Goal: Contribute content: Add original content to the website for others to see

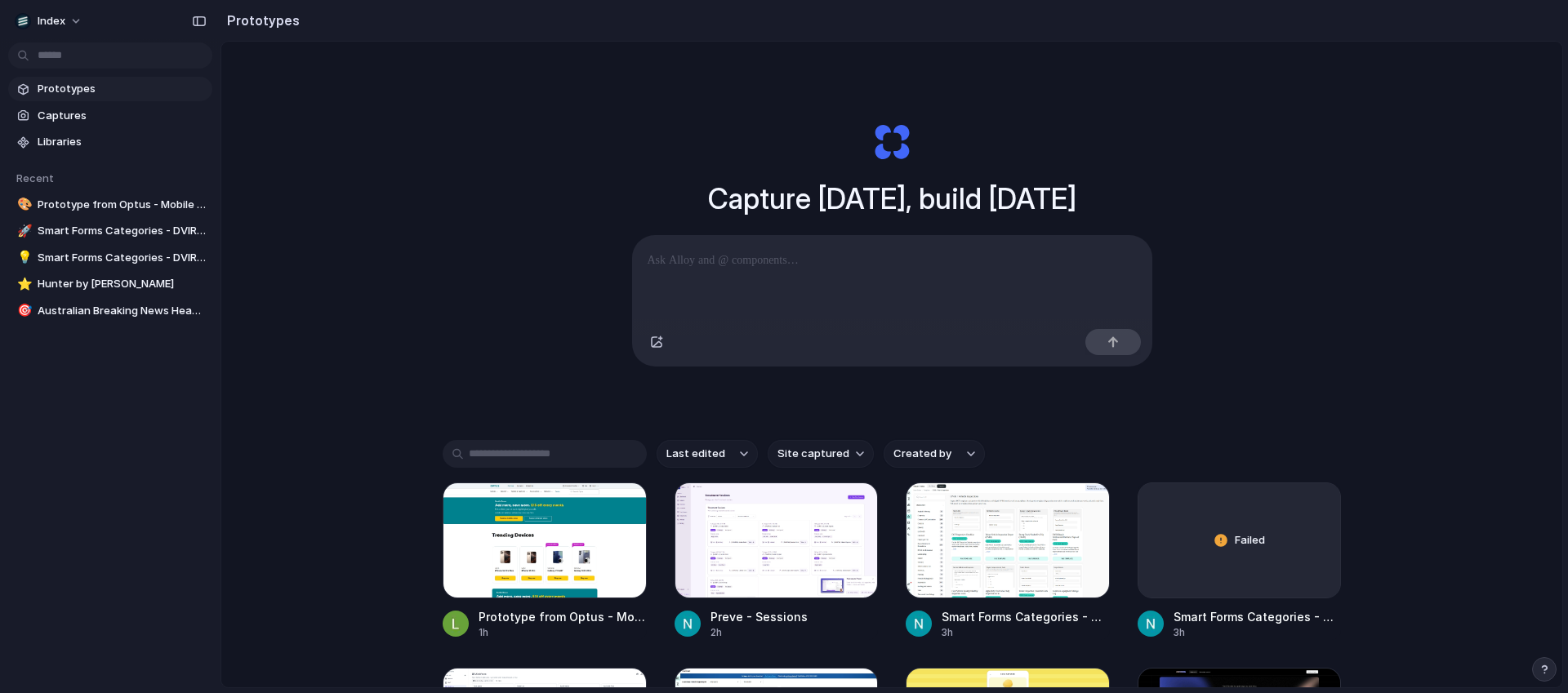
scroll to position [223, 0]
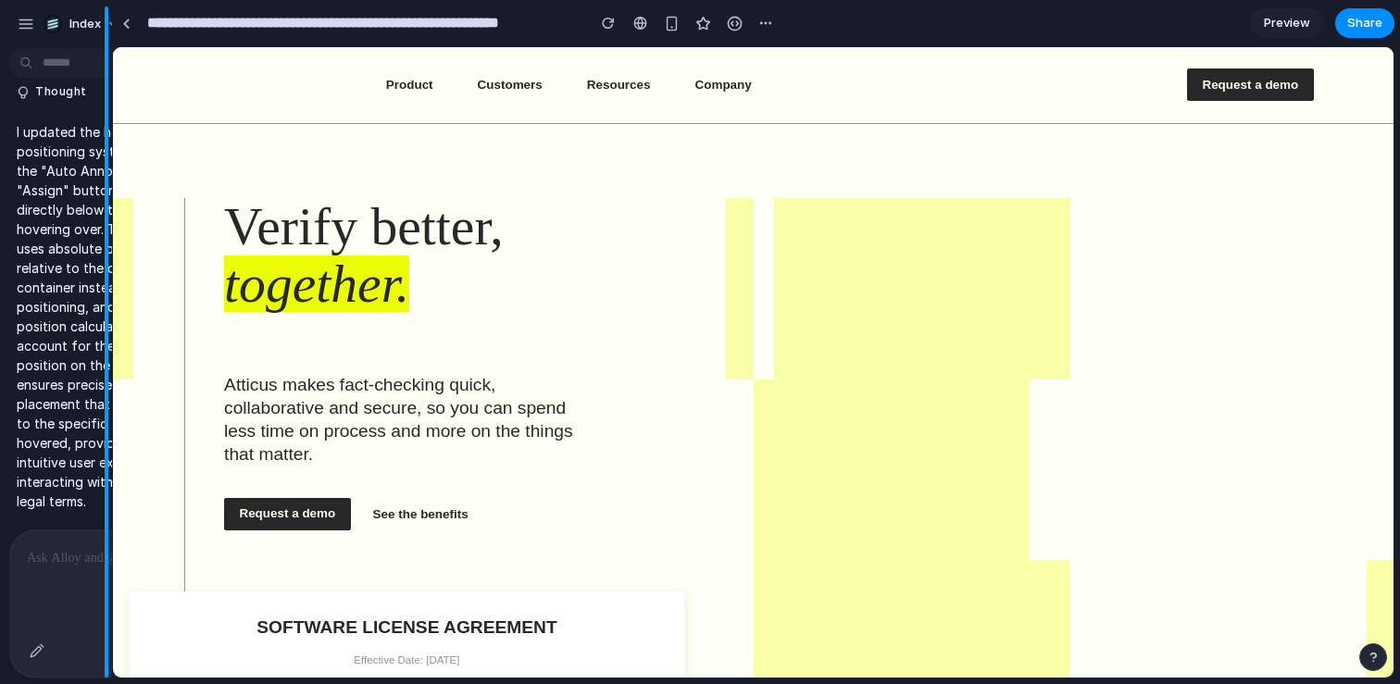
drag, startPoint x: 275, startPoint y: 191, endPoint x: 79, endPoint y: 187, distance: 196.3
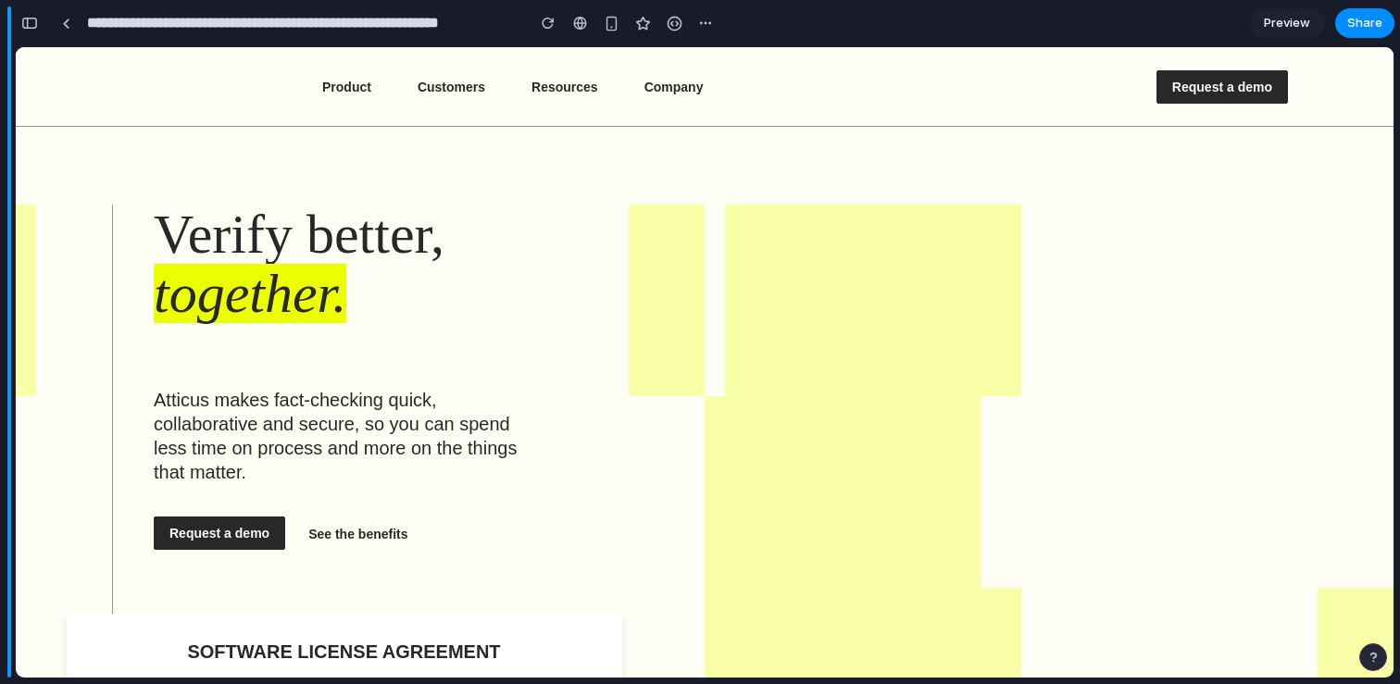
scroll to position [6375, 0]
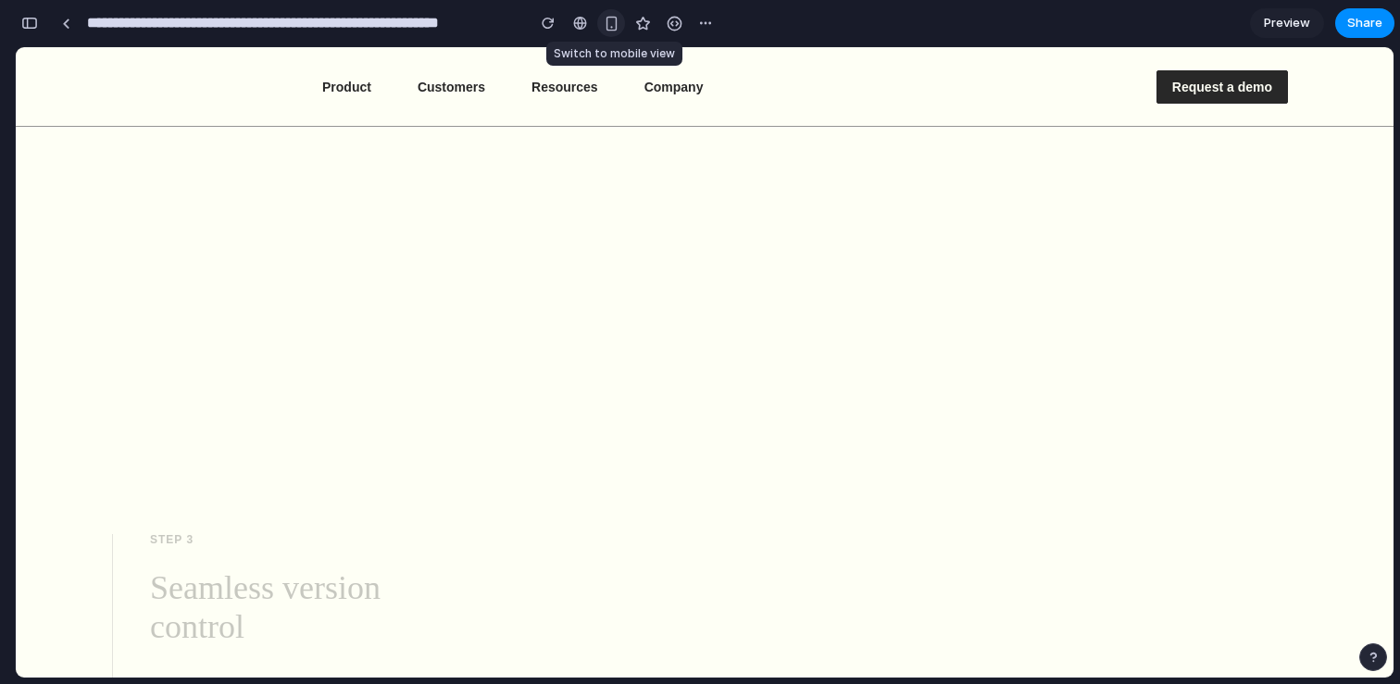
click at [606, 28] on div "button" at bounding box center [612, 24] width 16 height 16
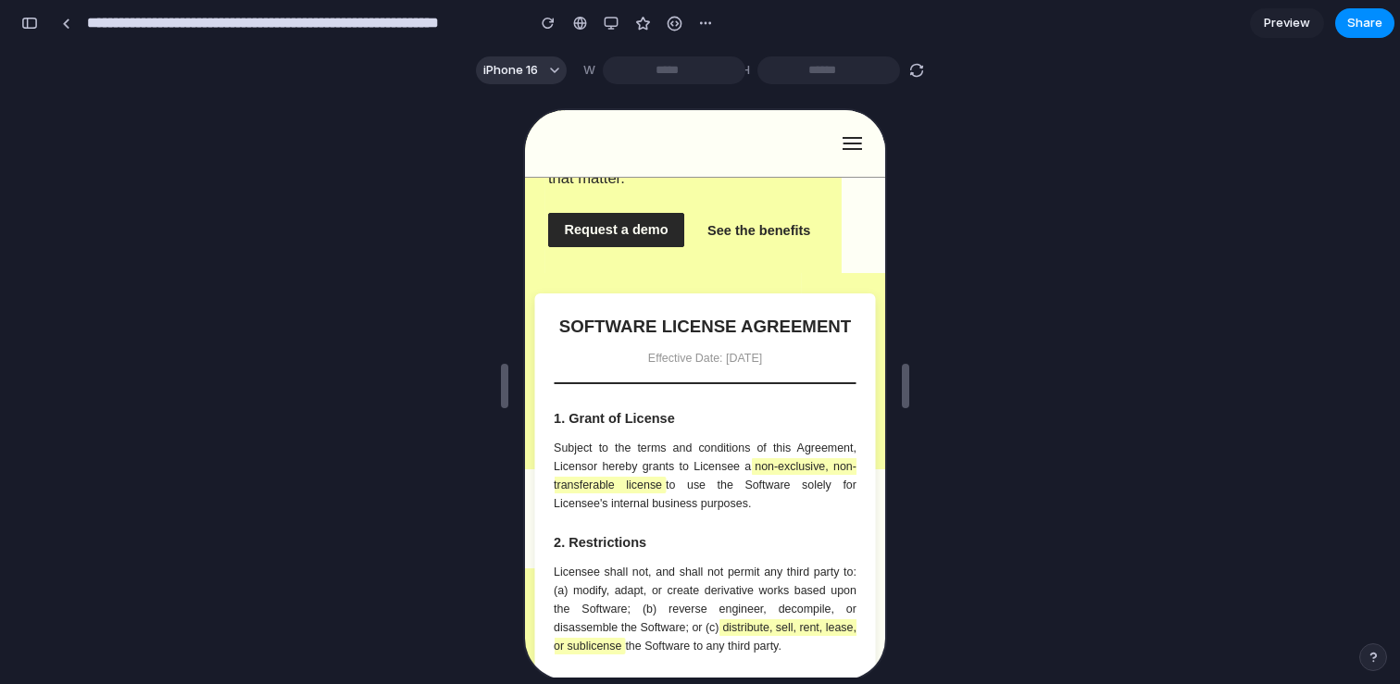
scroll to position [0, 0]
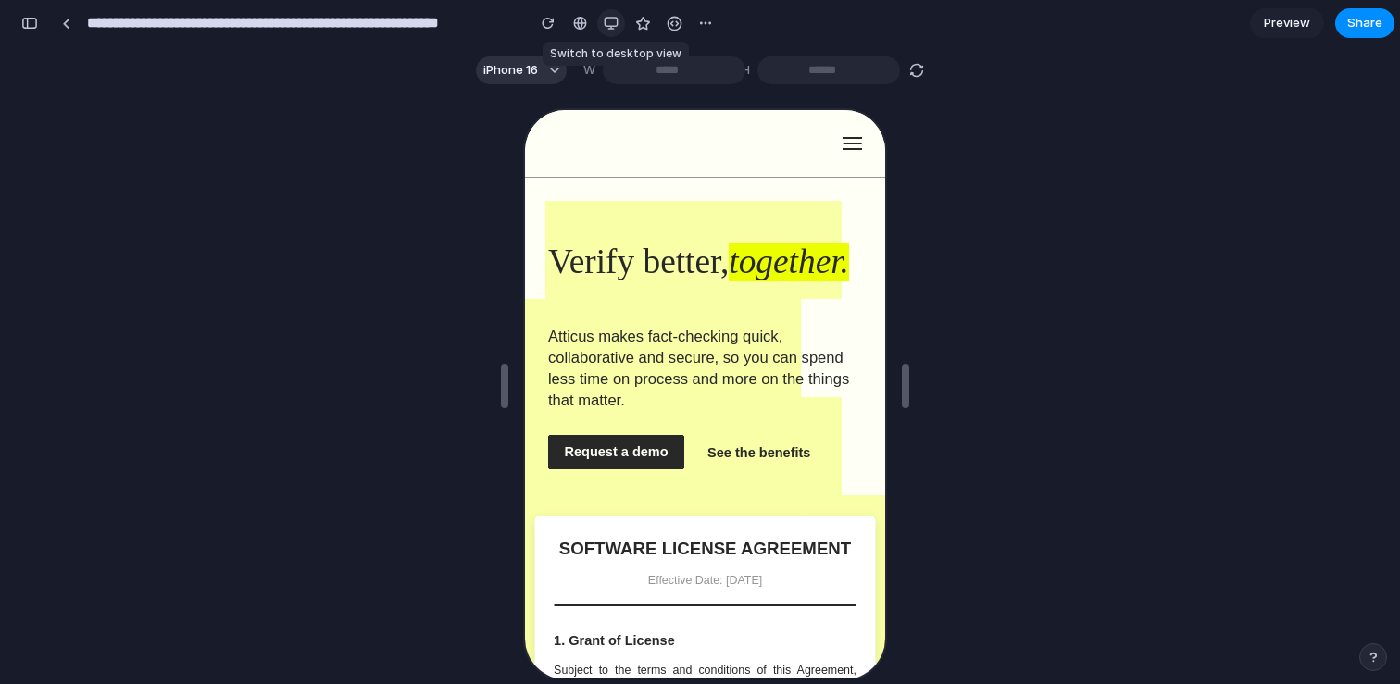
click at [606, 24] on div "button" at bounding box center [611, 23] width 15 height 15
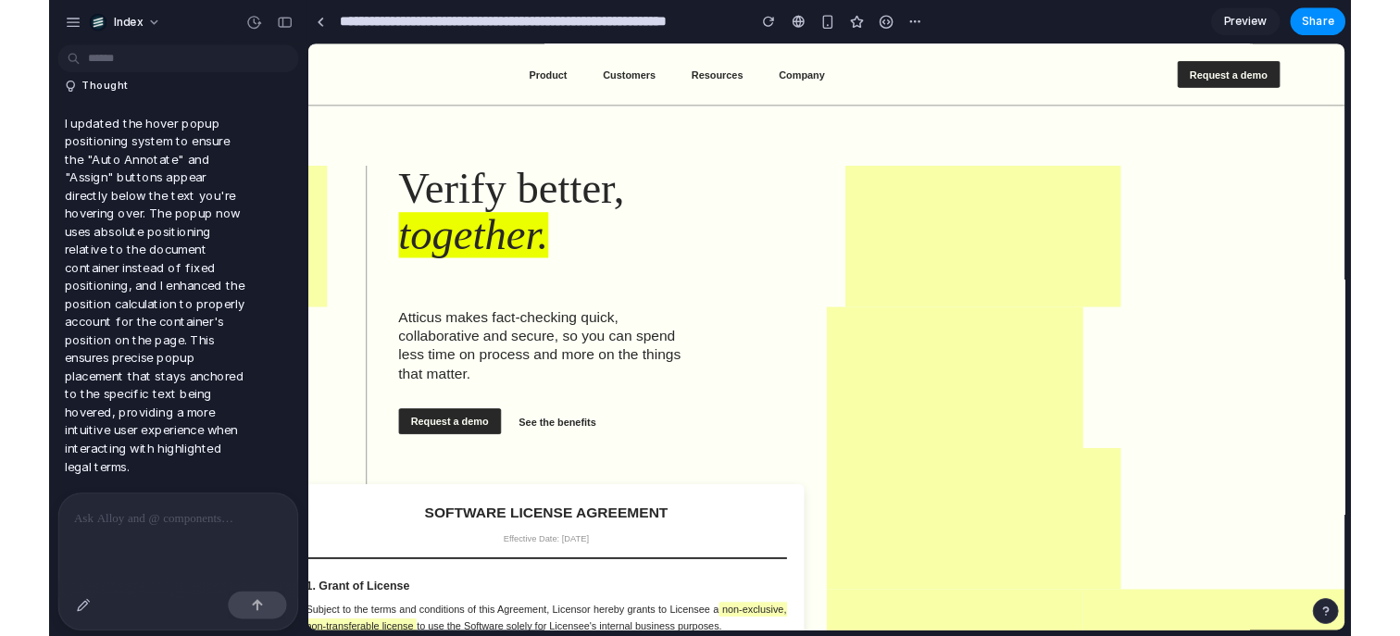
scroll to position [4654, 0]
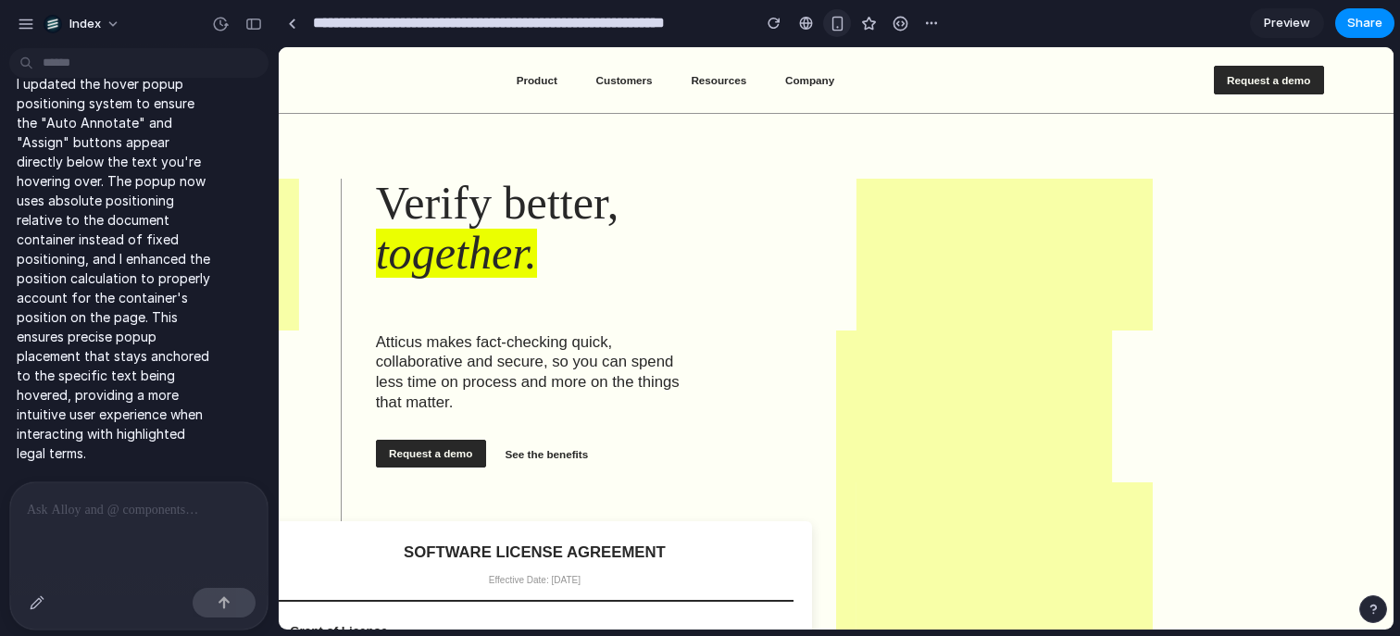
click at [838, 31] on button "button" at bounding box center [837, 23] width 28 height 28
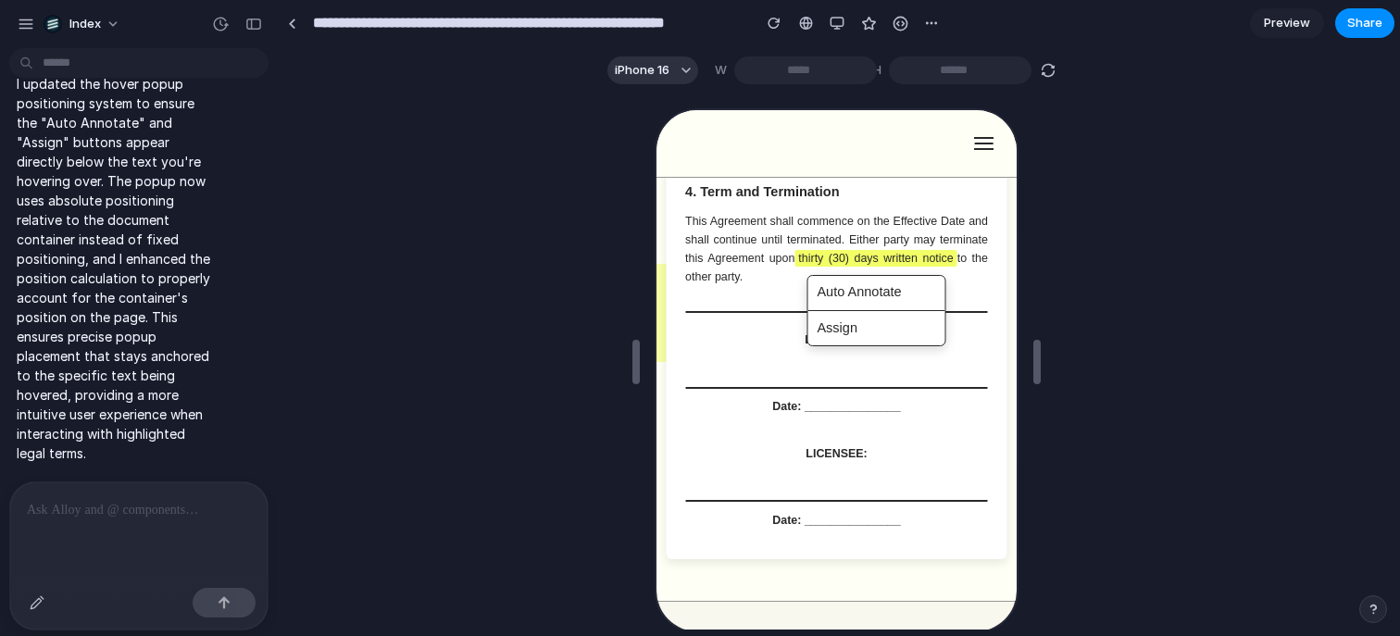
scroll to position [825, 0]
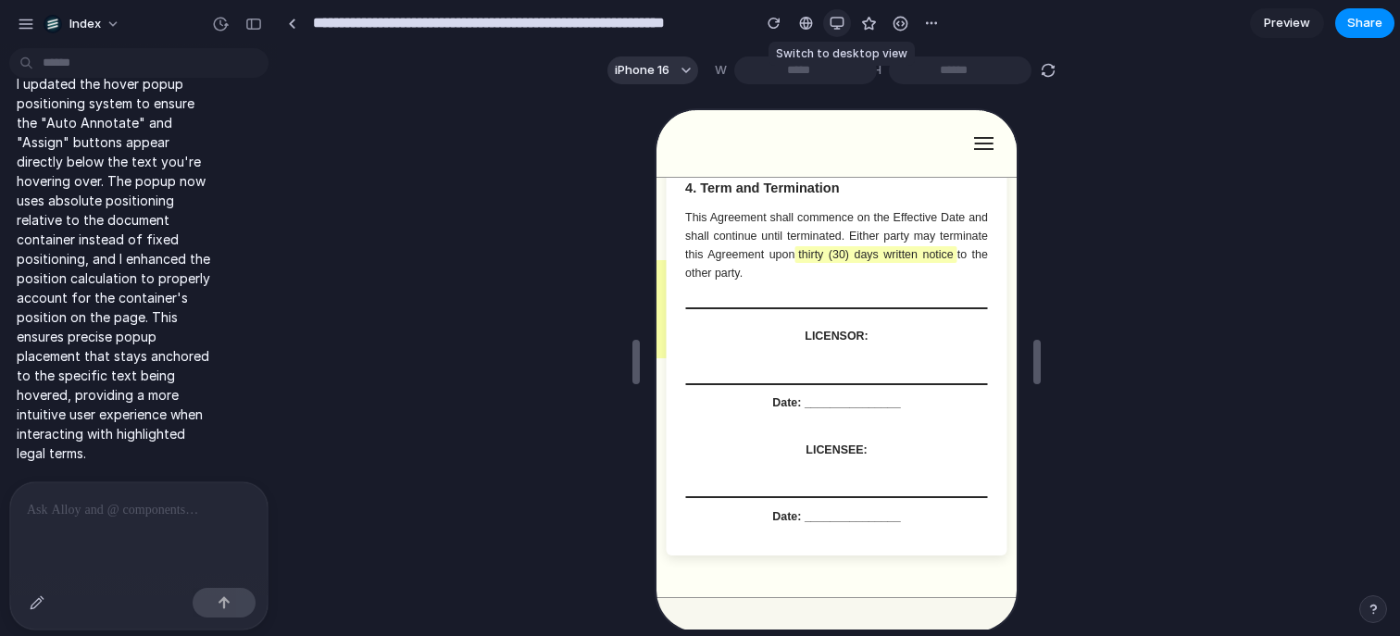
click at [833, 26] on div "button" at bounding box center [837, 23] width 15 height 15
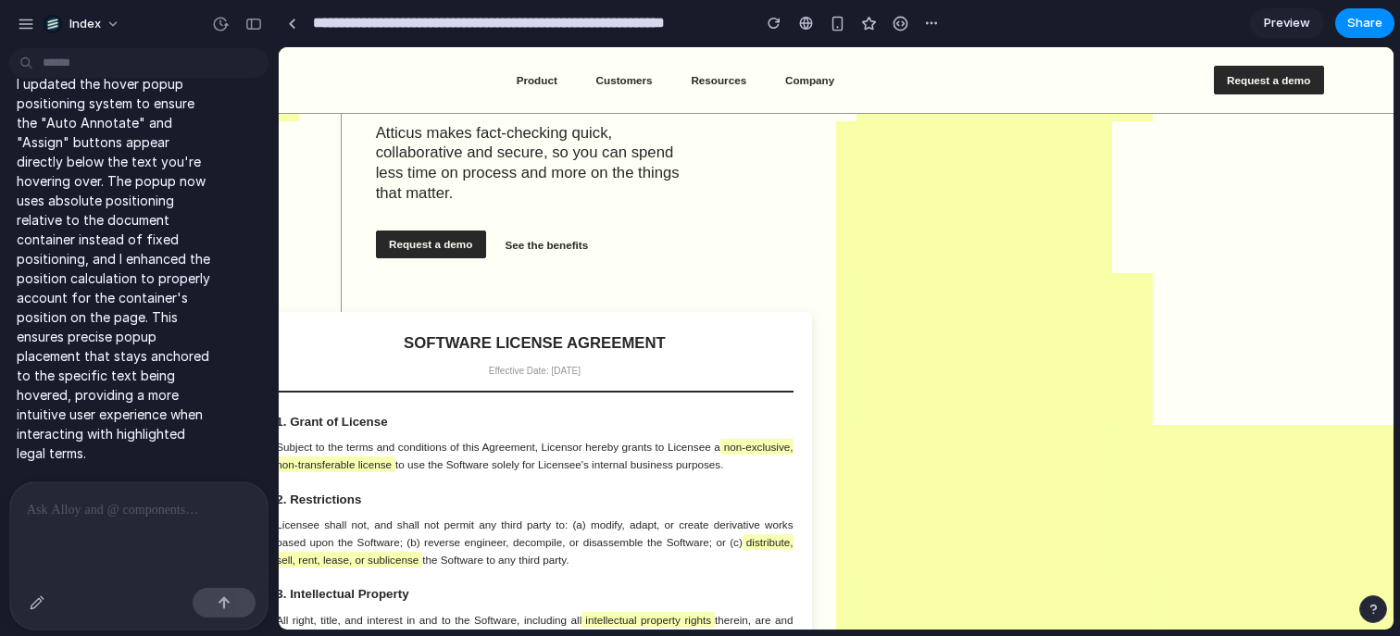
scroll to position [206, 0]
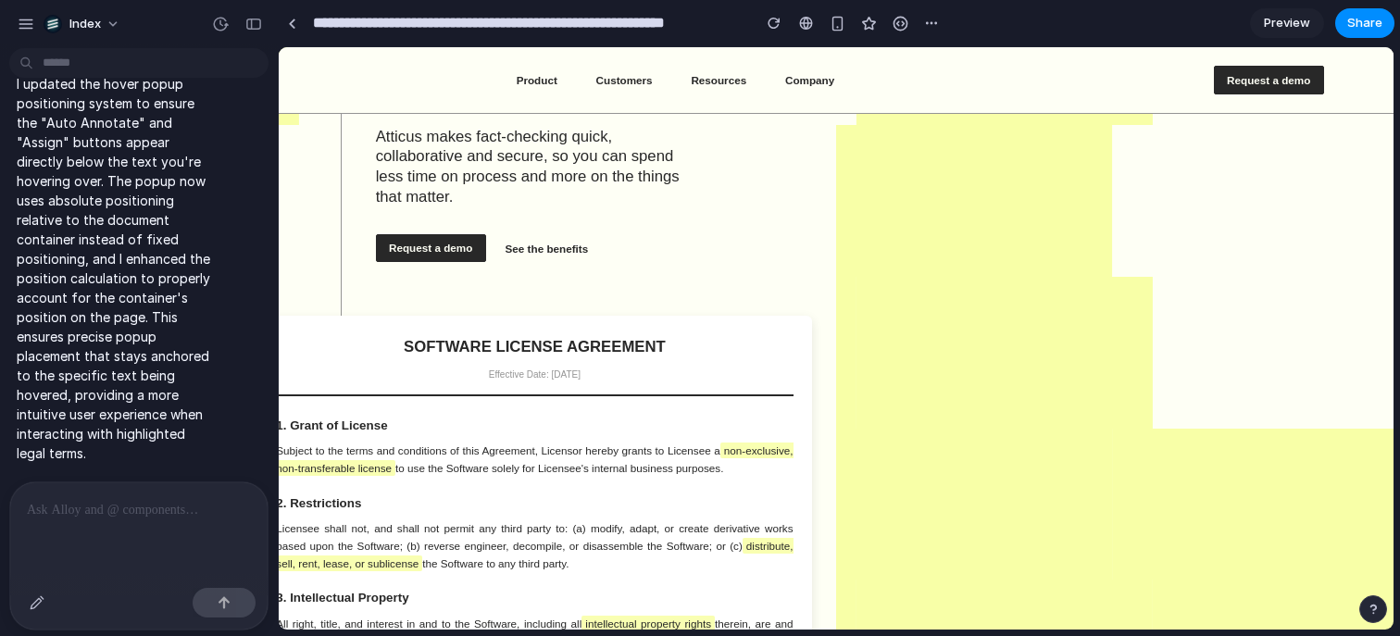
click at [167, 514] on p at bounding box center [139, 510] width 224 height 22
drag, startPoint x: 176, startPoint y: 516, endPoint x: 0, endPoint y: 516, distance: 175.9
click at [0, 516] on div "**********" at bounding box center [133, 555] width 267 height 149
click at [27, 613] on div at bounding box center [37, 603] width 30 height 30
click at [36, 601] on div "button" at bounding box center [37, 602] width 15 height 15
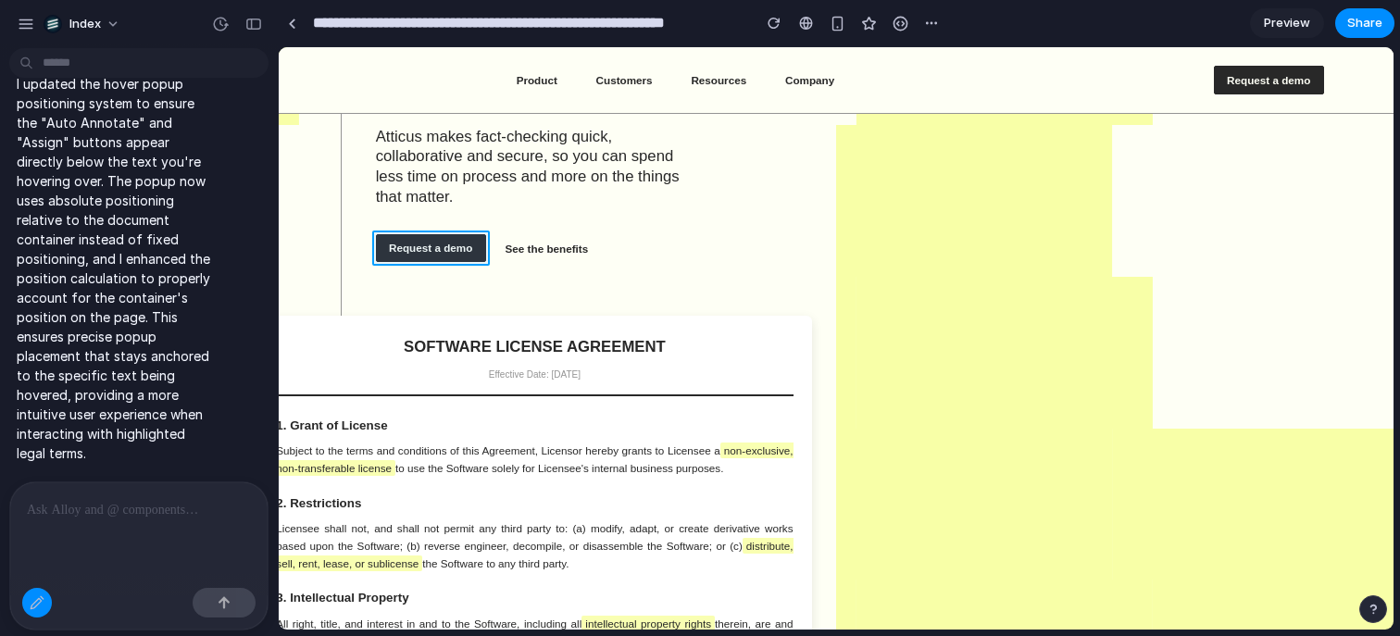
click at [456, 250] on div at bounding box center [837, 338] width 1114 height 581
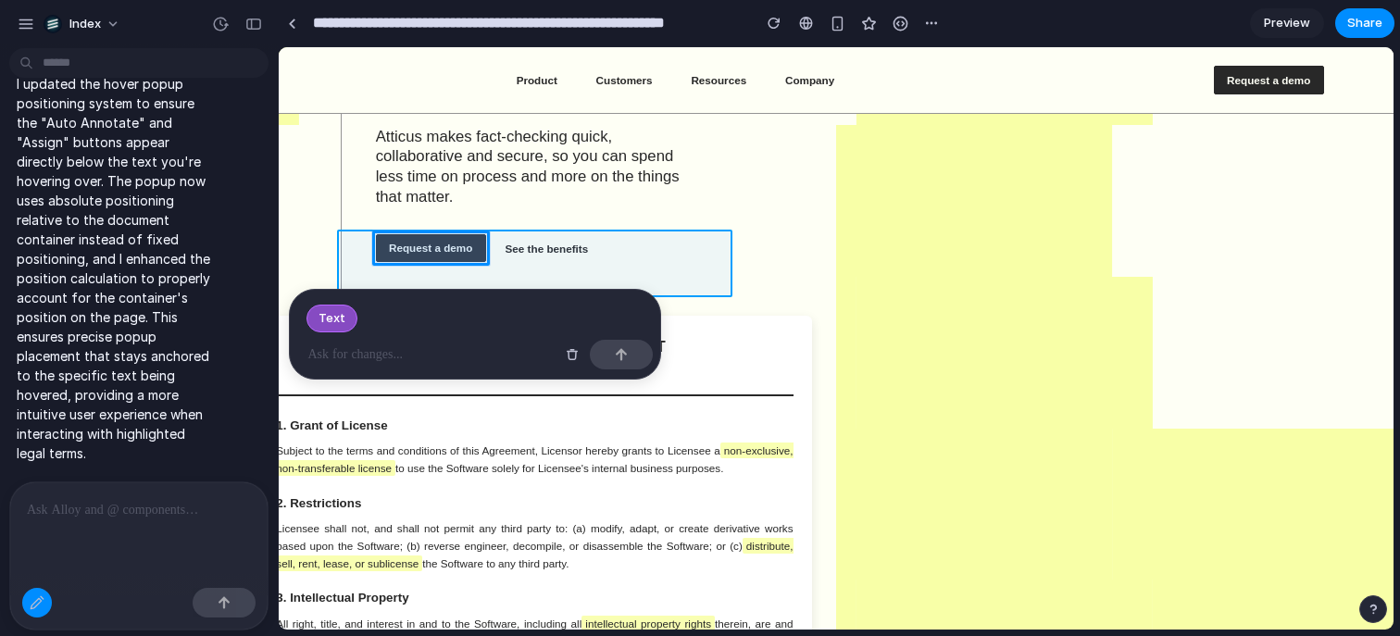
click at [706, 288] on div at bounding box center [837, 338] width 1114 height 581
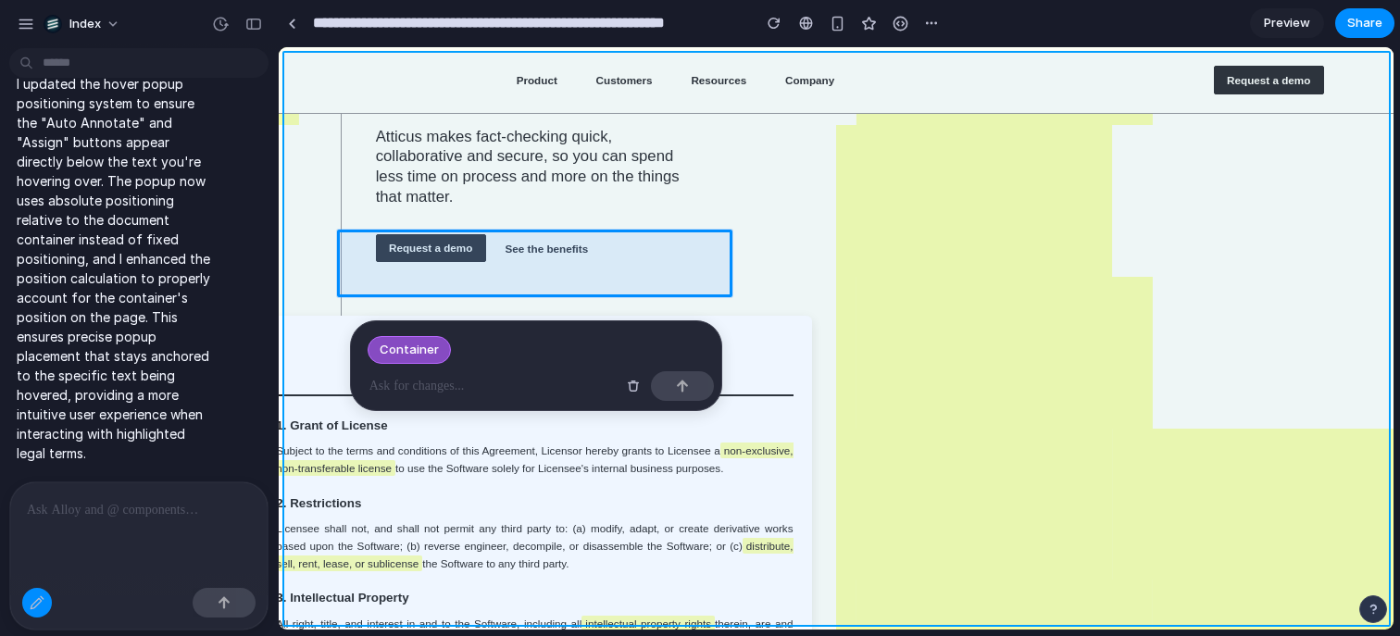
click at [745, 274] on div at bounding box center [837, 338] width 1114 height 581
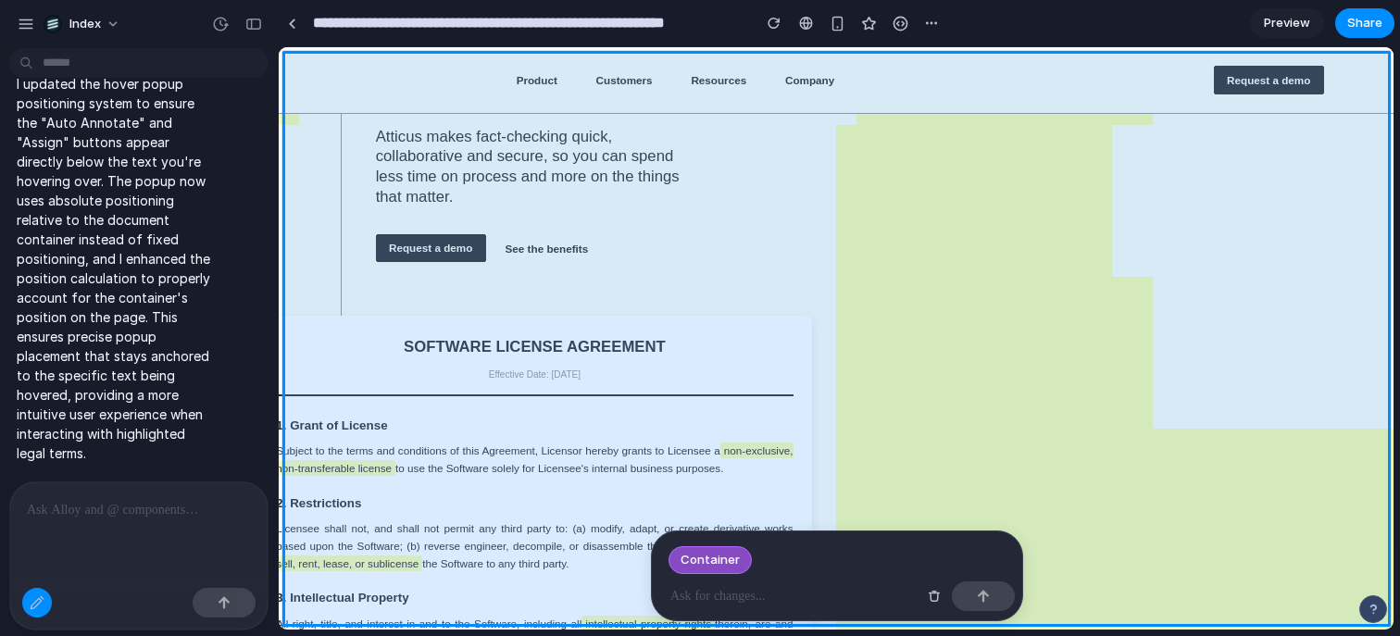
click at [757, 271] on div at bounding box center [837, 338] width 1114 height 581
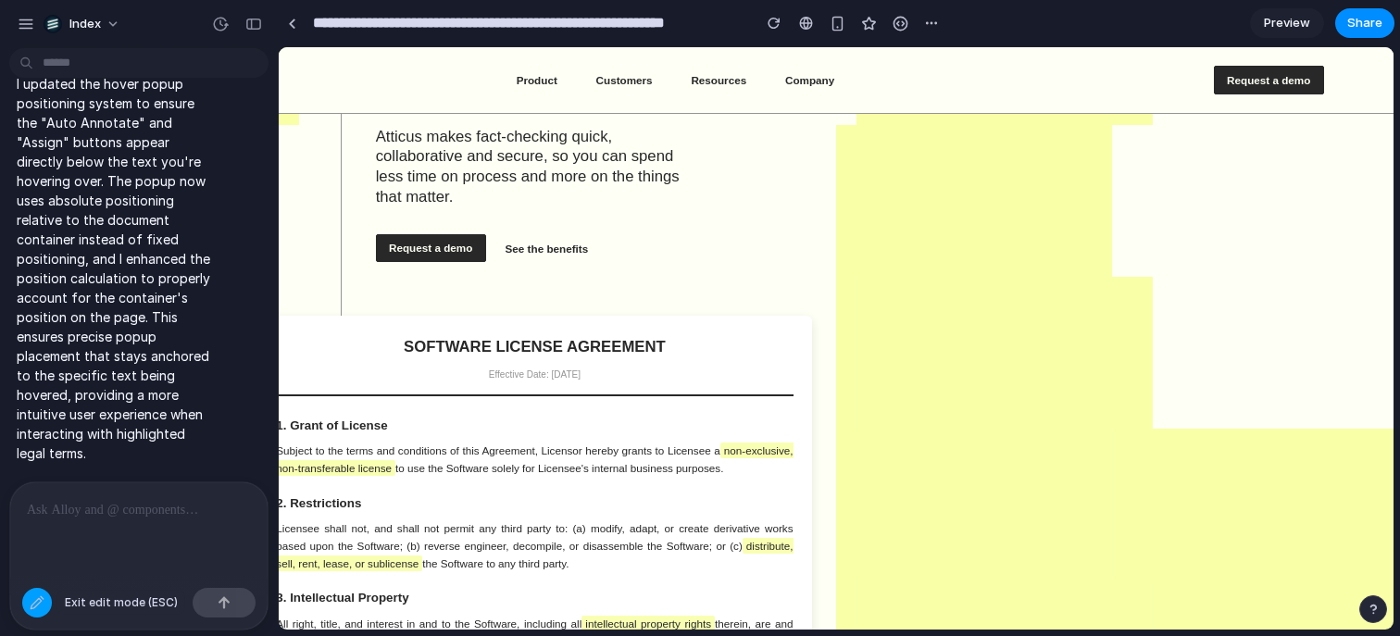
click at [27, 606] on button "button" at bounding box center [37, 603] width 30 height 30
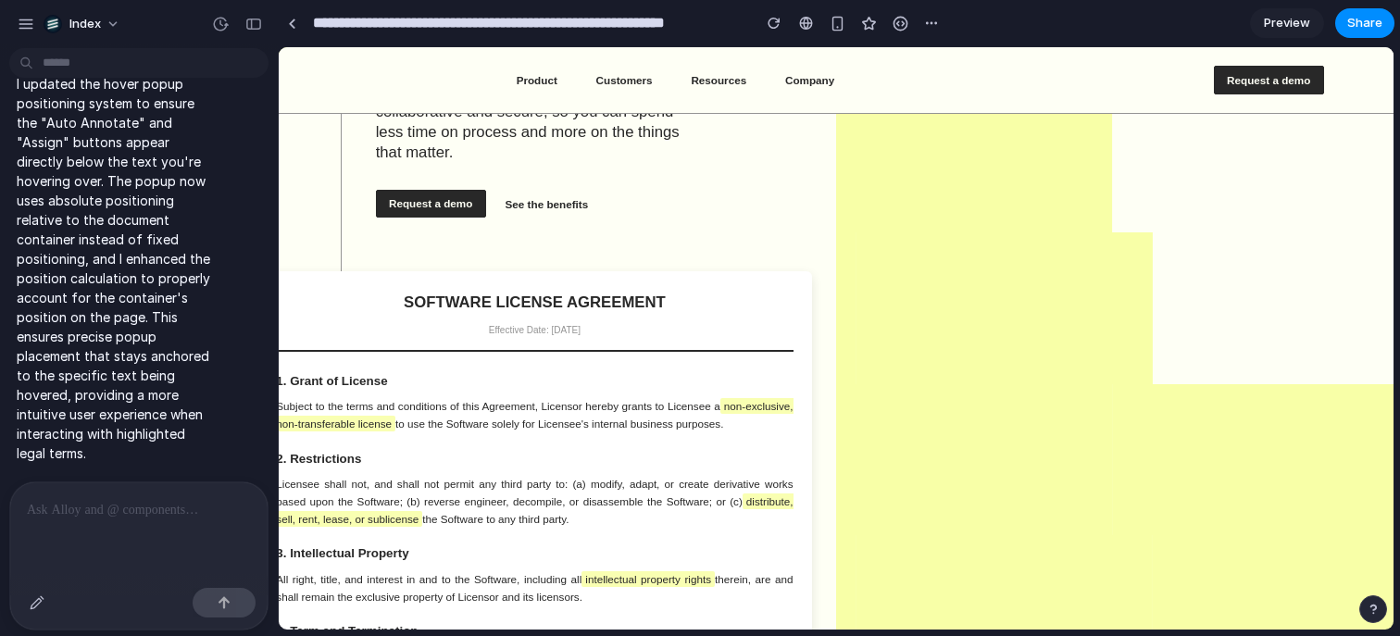
scroll to position [0, 0]
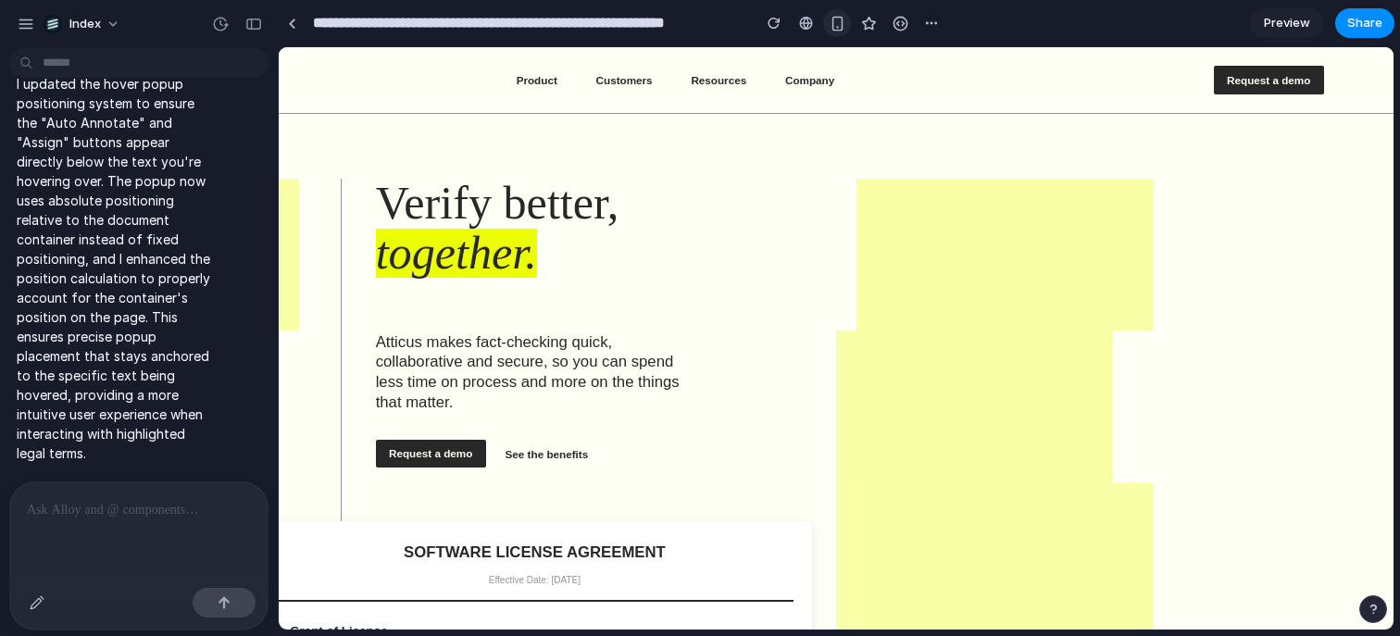
click at [831, 30] on div "button" at bounding box center [838, 24] width 16 height 16
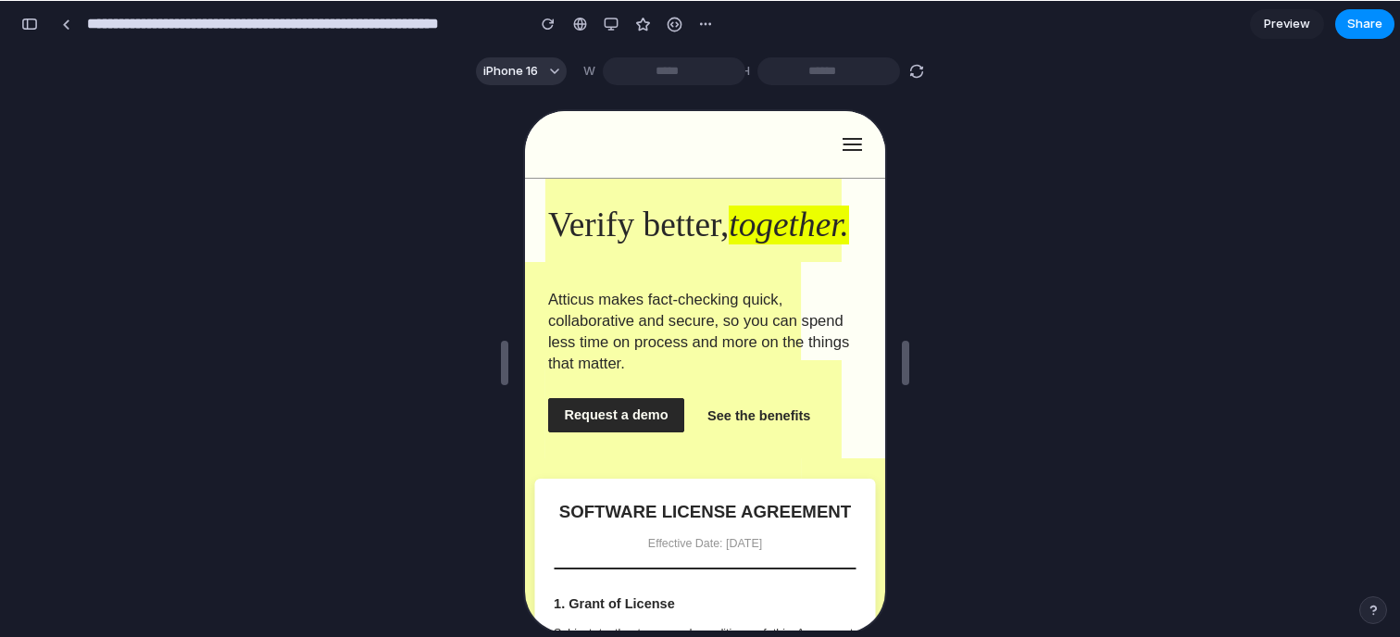
scroll to position [6423, 0]
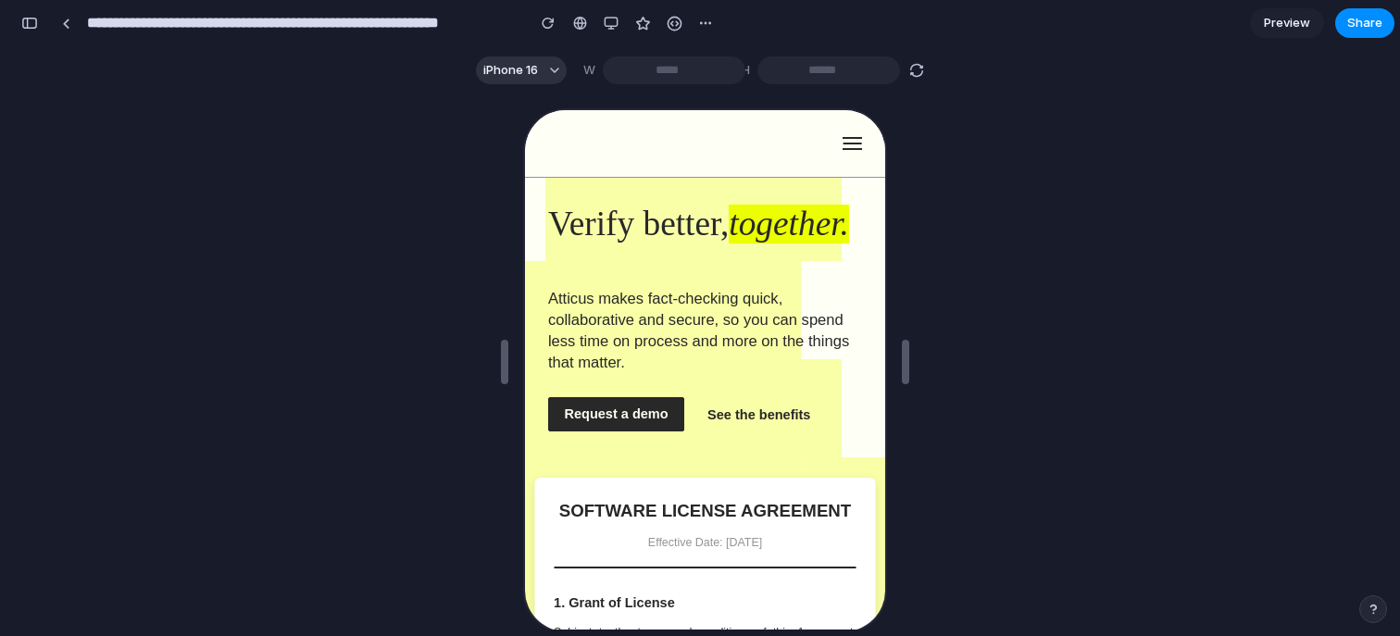
click at [27, 24] on div "button" at bounding box center [29, 23] width 17 height 13
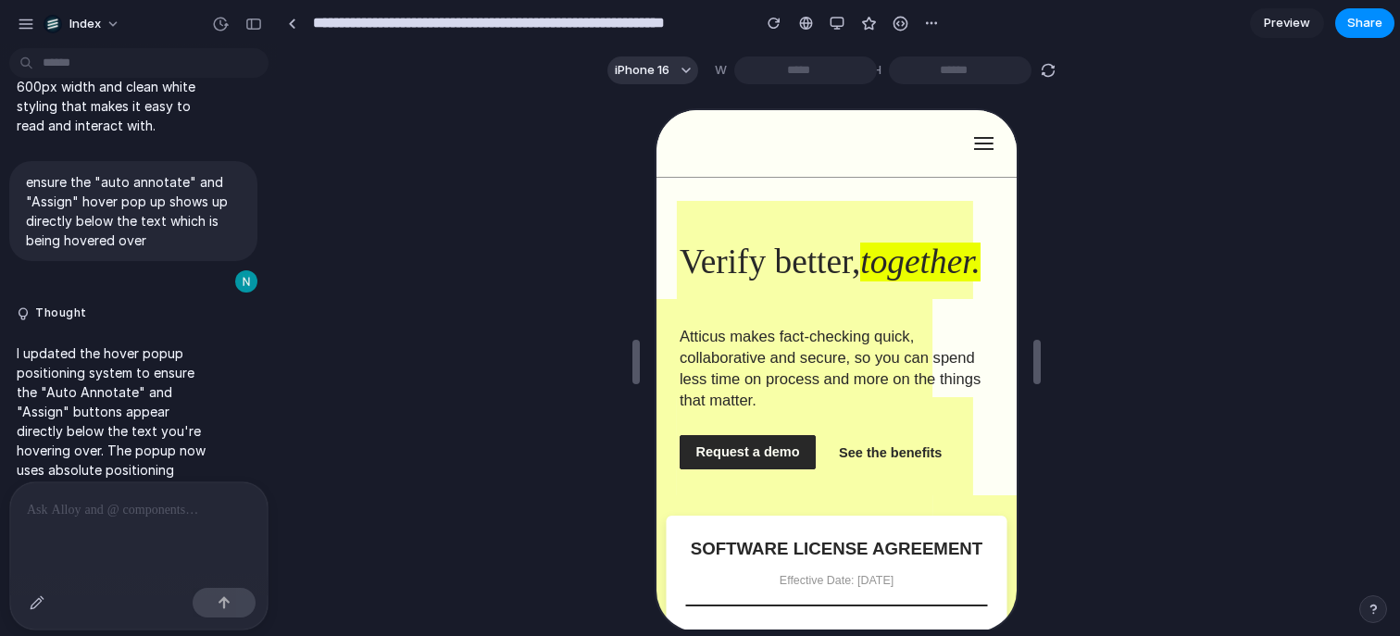
scroll to position [4379, 0]
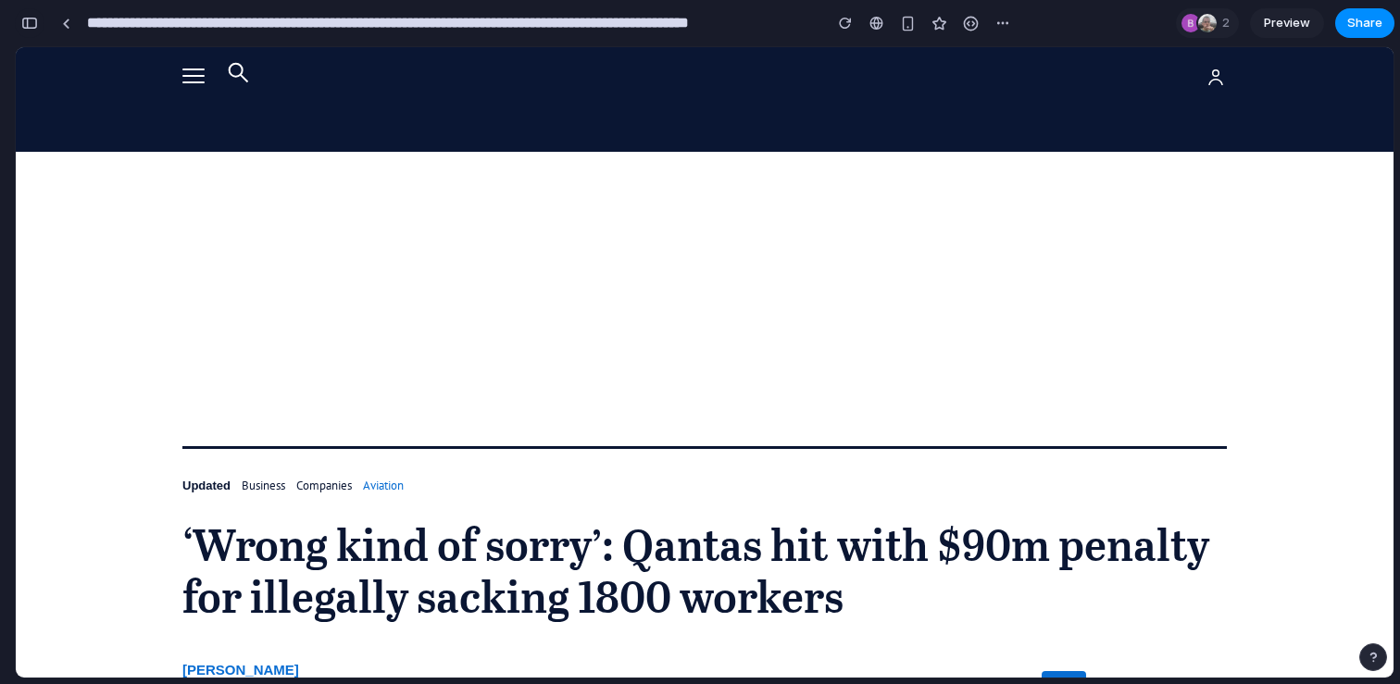
click at [30, 20] on div "button" at bounding box center [29, 23] width 17 height 13
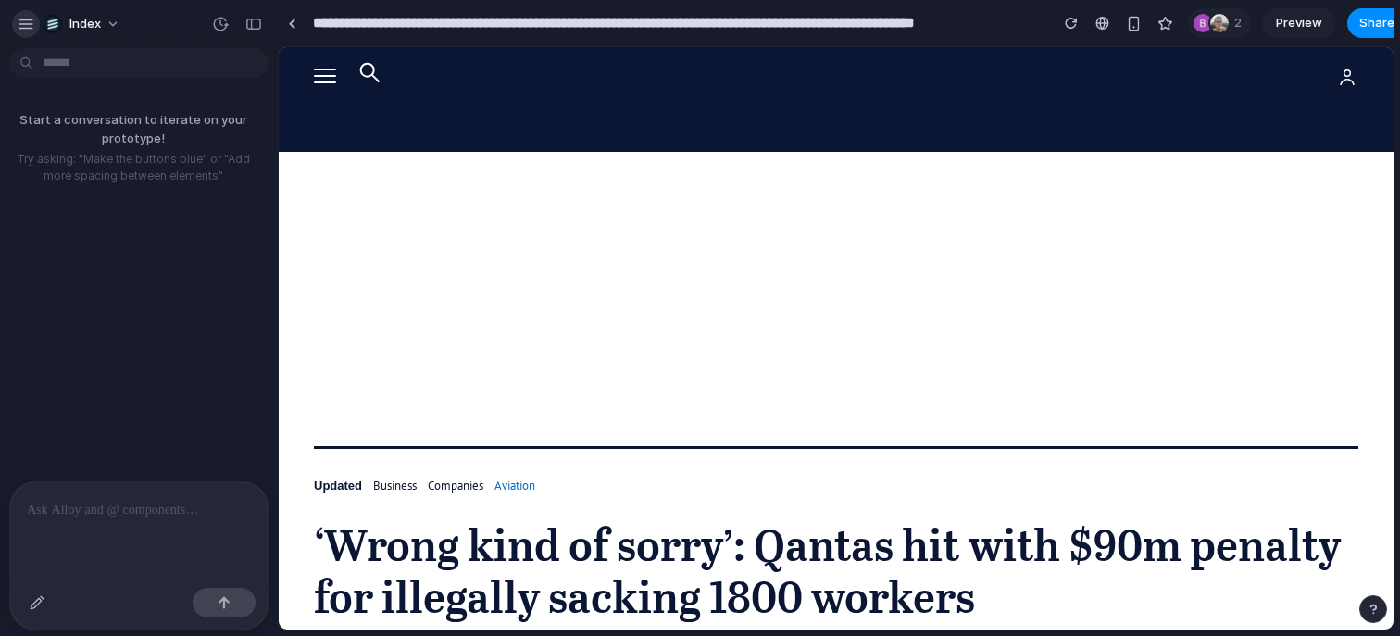
click at [19, 30] on div "button" at bounding box center [26, 24] width 17 height 17
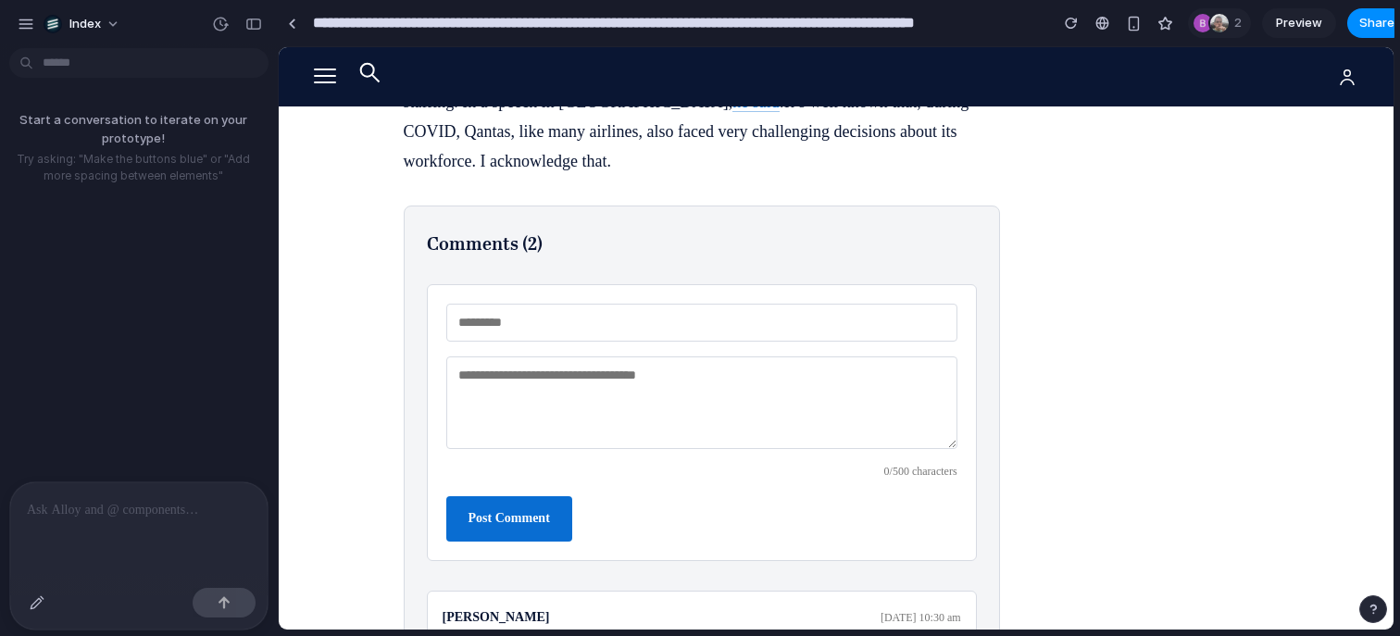
scroll to position [6432, 0]
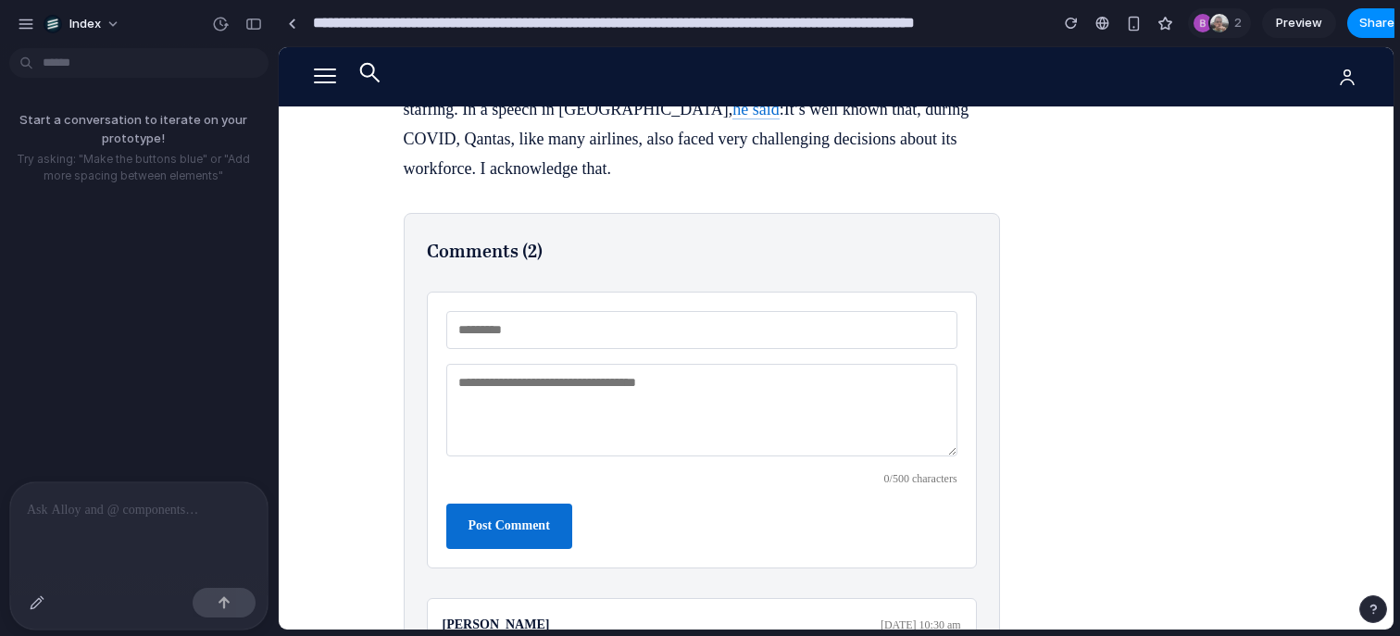
click at [748, 311] on input "text" at bounding box center [701, 330] width 511 height 38
type input "******"
click at [732, 364] on textarea at bounding box center [701, 410] width 511 height 93
type textarea "******"
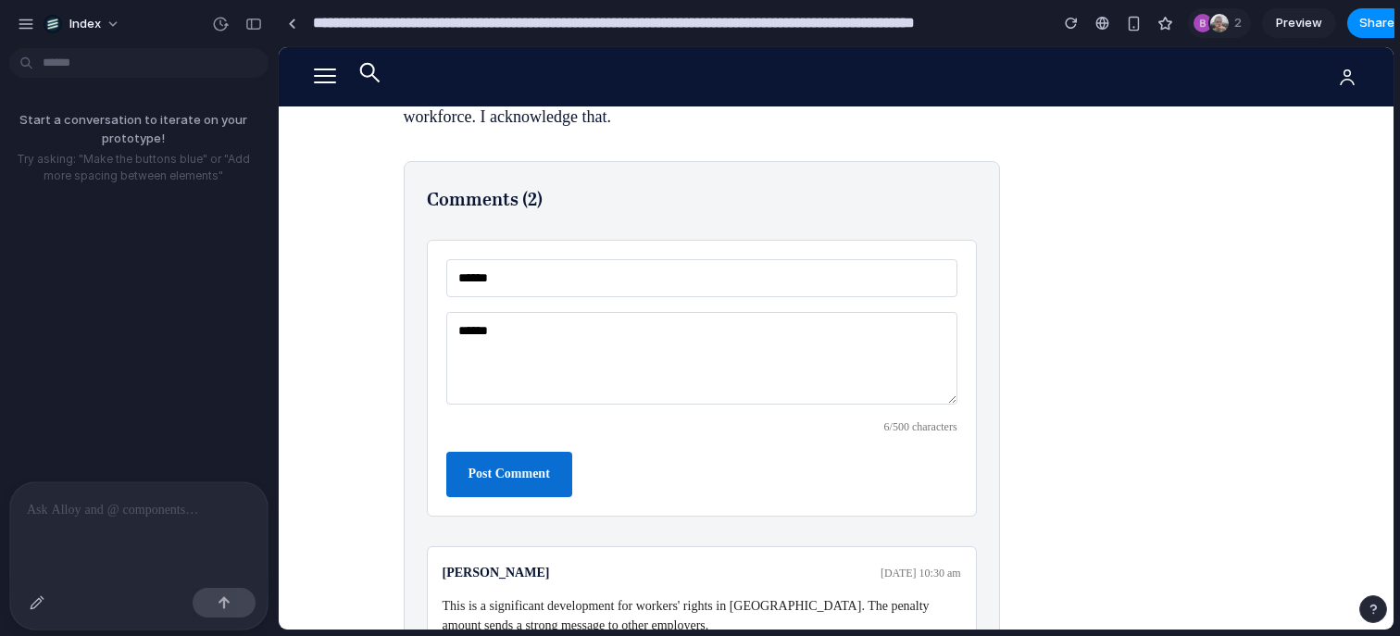
scroll to position [6486, 0]
drag, startPoint x: 598, startPoint y: 329, endPoint x: 451, endPoint y: 297, distance: 150.5
click at [451, 310] on textarea "******" at bounding box center [701, 356] width 511 height 93
click at [528, 257] on input "******" at bounding box center [701, 276] width 511 height 38
type input "*"
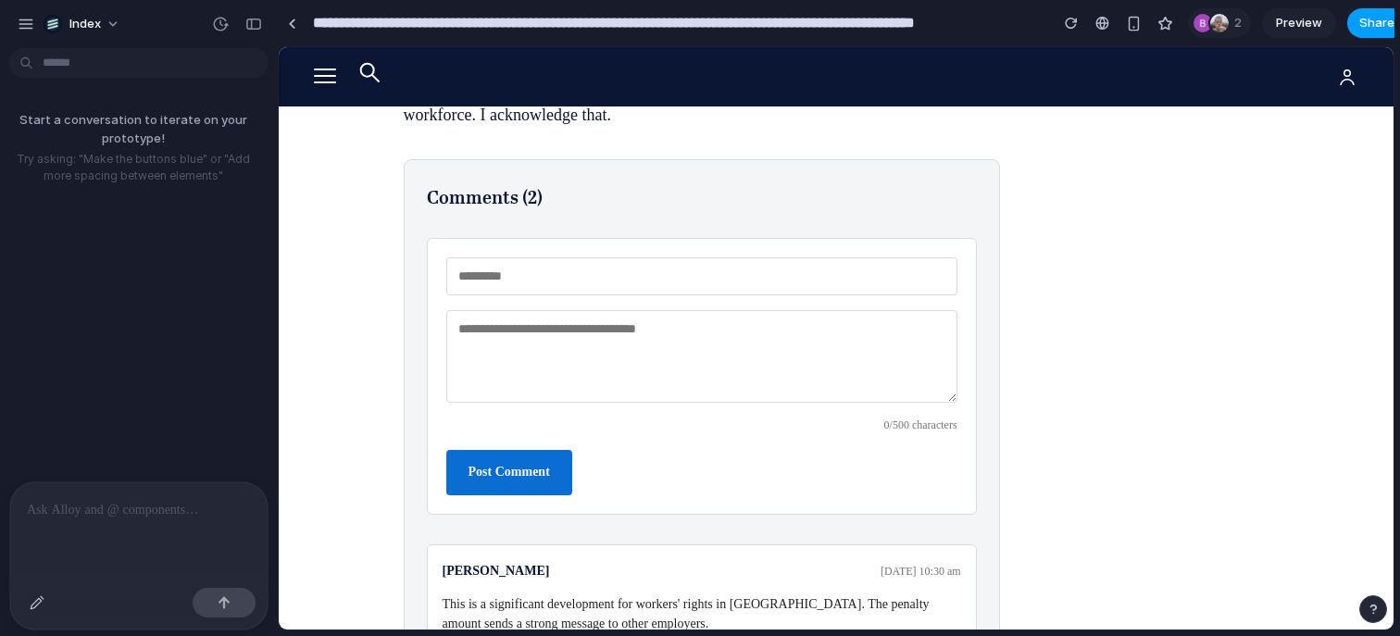
click at [1369, 31] on span "Share" at bounding box center [1376, 23] width 35 height 19
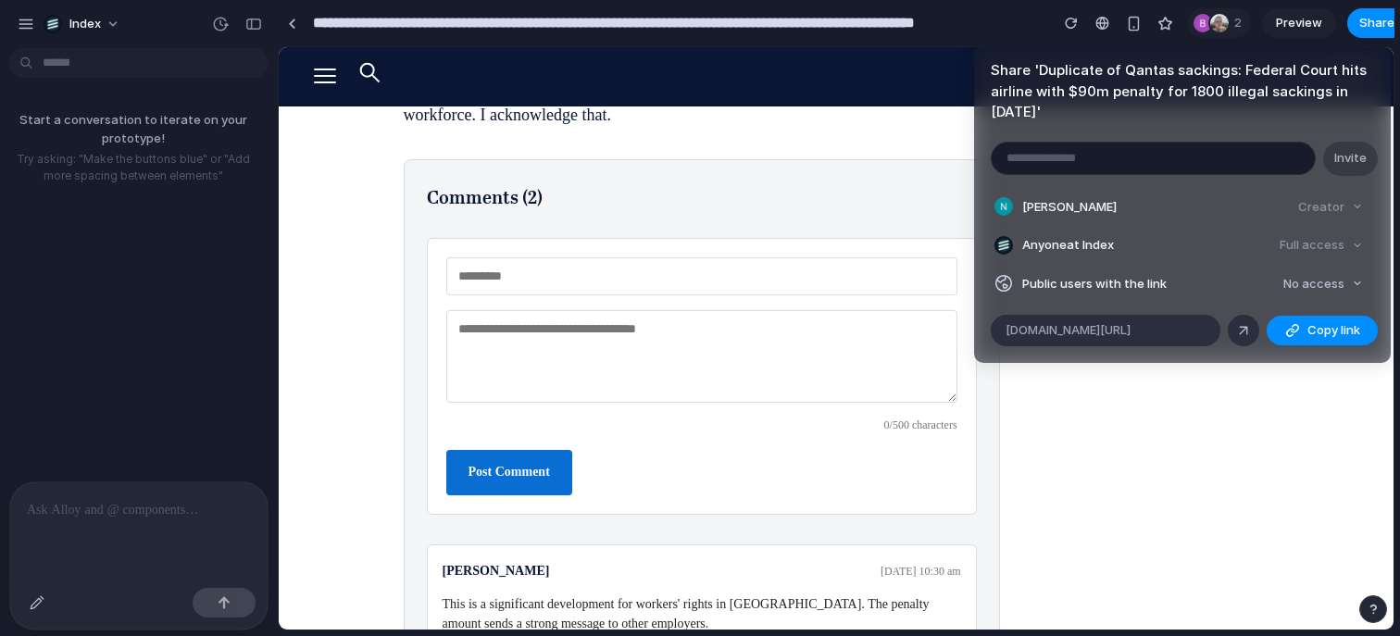
click at [1293, 493] on div "Share ' Duplicate of Qantas sackings: Federal Court hits airline with $90m pena…" at bounding box center [700, 318] width 1400 height 636
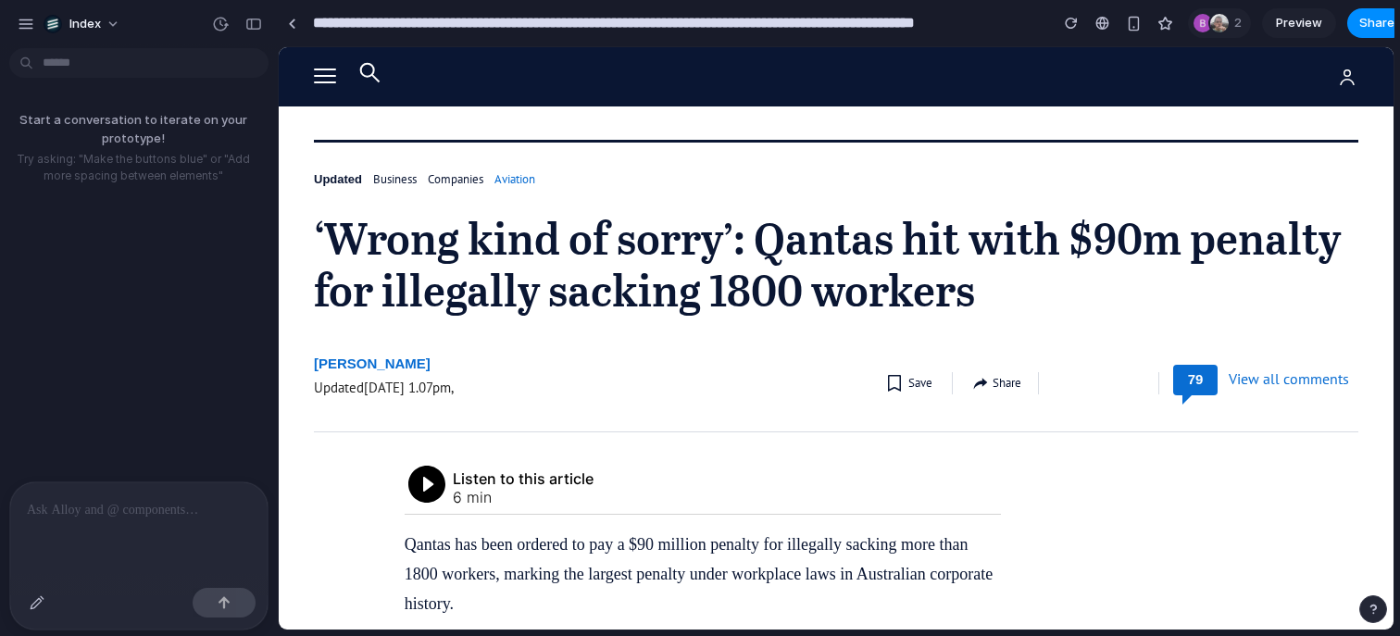
scroll to position [0, 0]
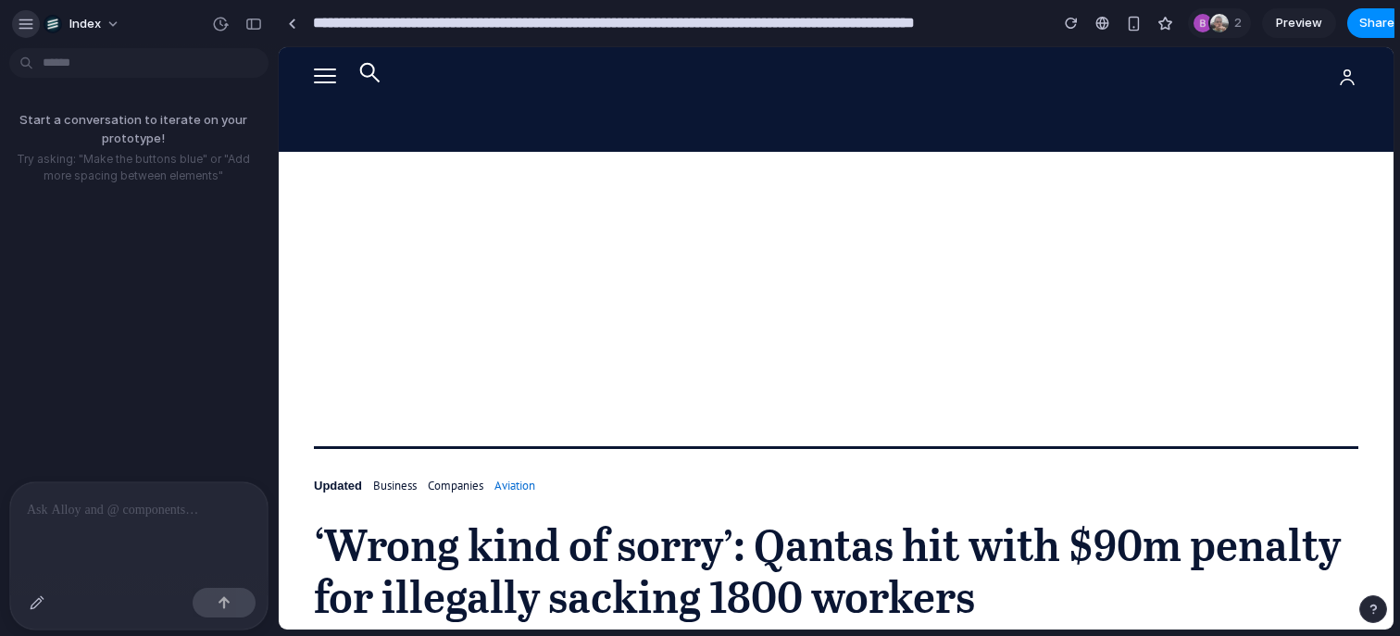
click at [24, 31] on div "button" at bounding box center [26, 24] width 17 height 17
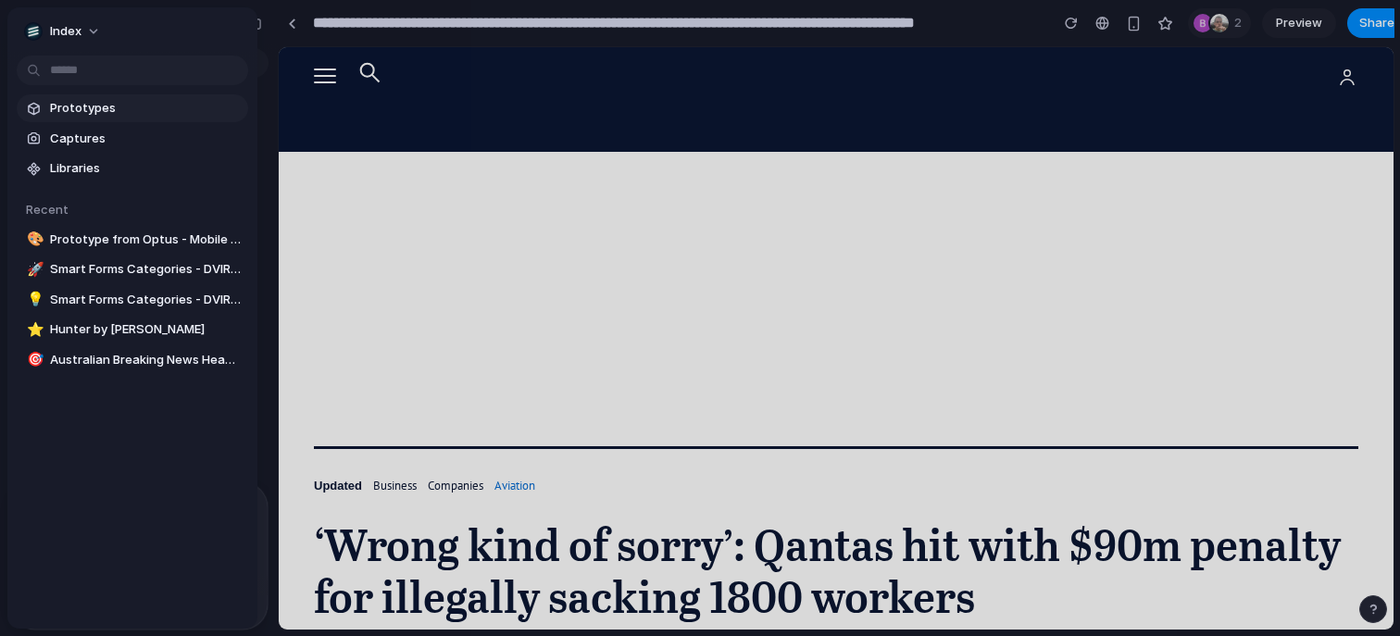
click at [69, 104] on span "Prototypes" at bounding box center [145, 108] width 191 height 19
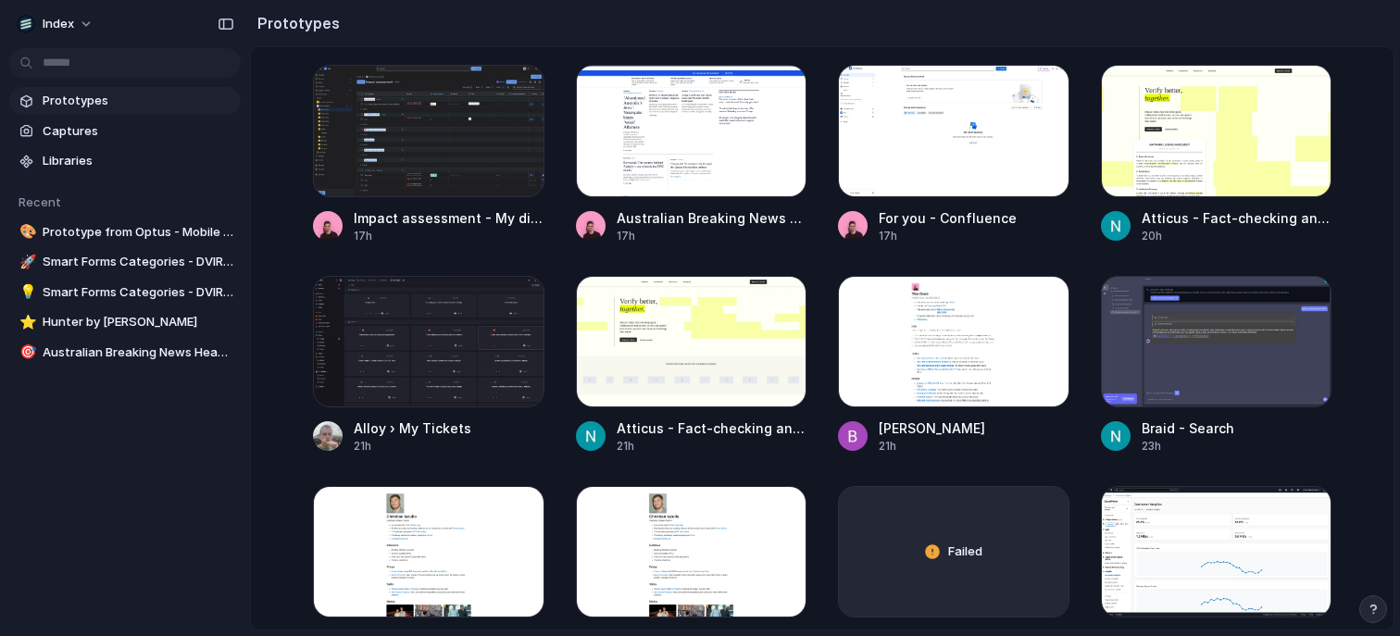
scroll to position [906, 0]
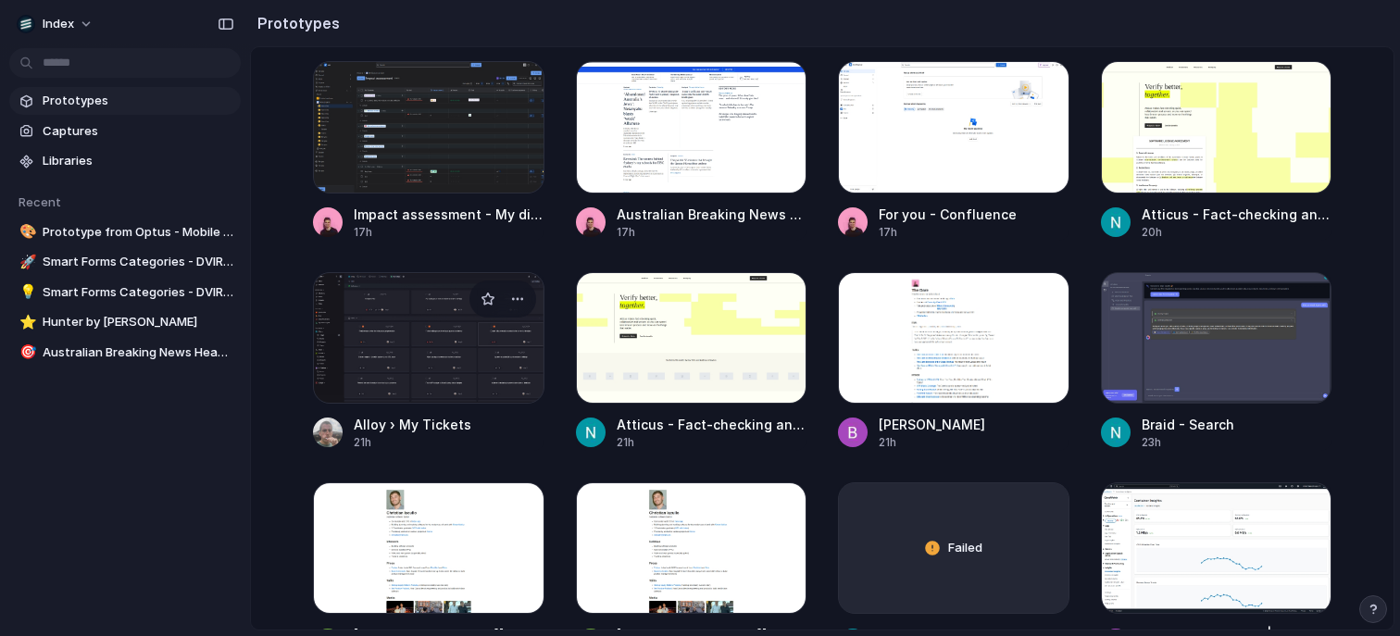
click at [398, 322] on div at bounding box center [428, 337] width 231 height 131
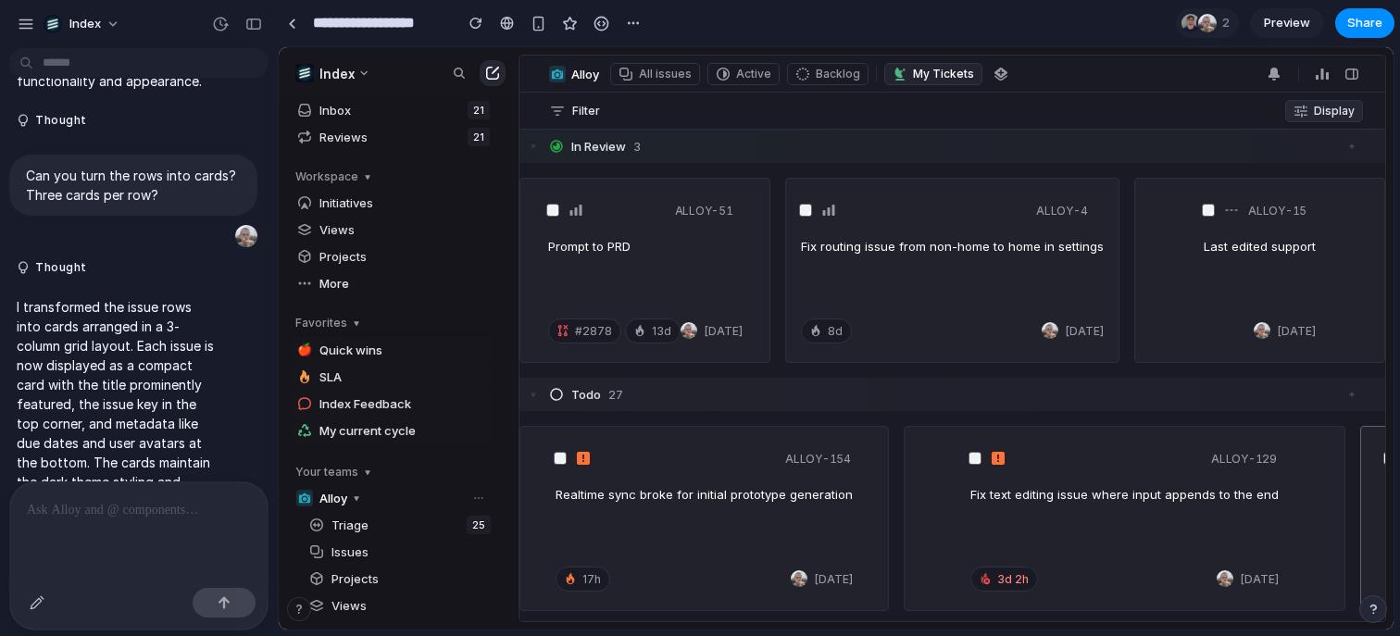
drag, startPoint x: 518, startPoint y: 179, endPoint x: 272, endPoint y: 182, distance: 245.4
click at [279, 182] on html "Index Inbox 21 Reviews 21 Workspace Initiatives Views Projects More Favorites 🍎…" at bounding box center [836, 338] width 1115 height 582
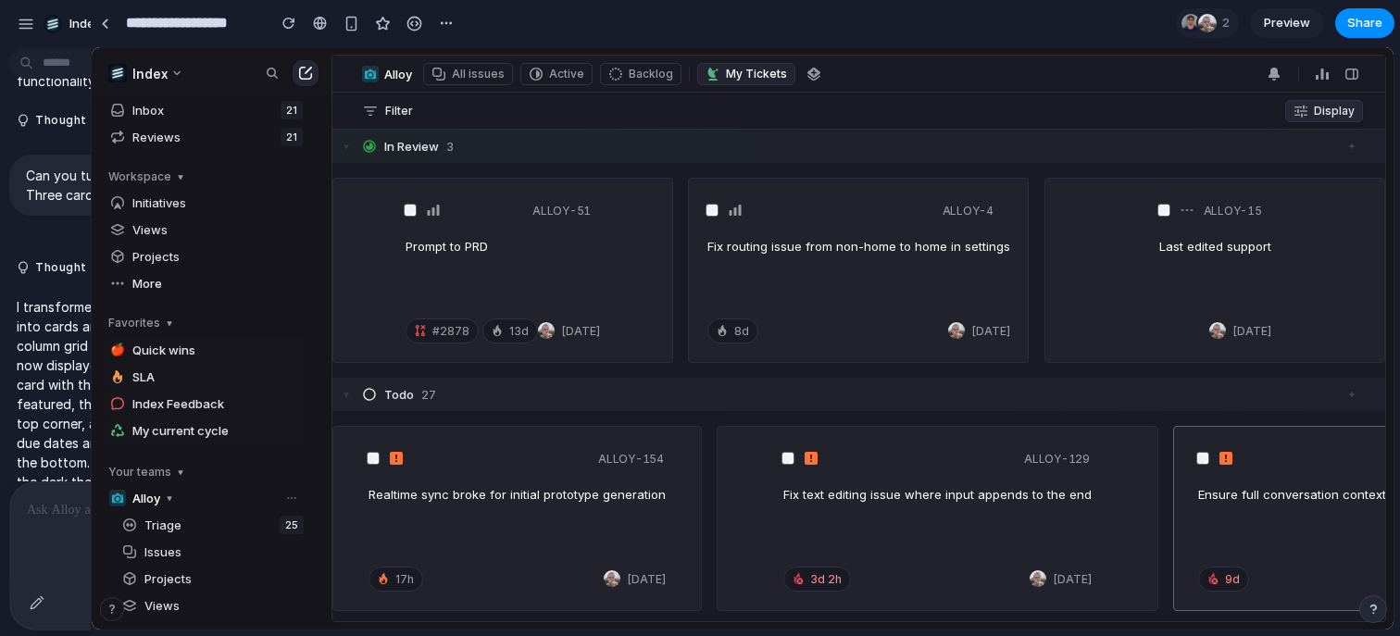
drag, startPoint x: 277, startPoint y: 179, endPoint x: 90, endPoint y: 178, distance: 187.0
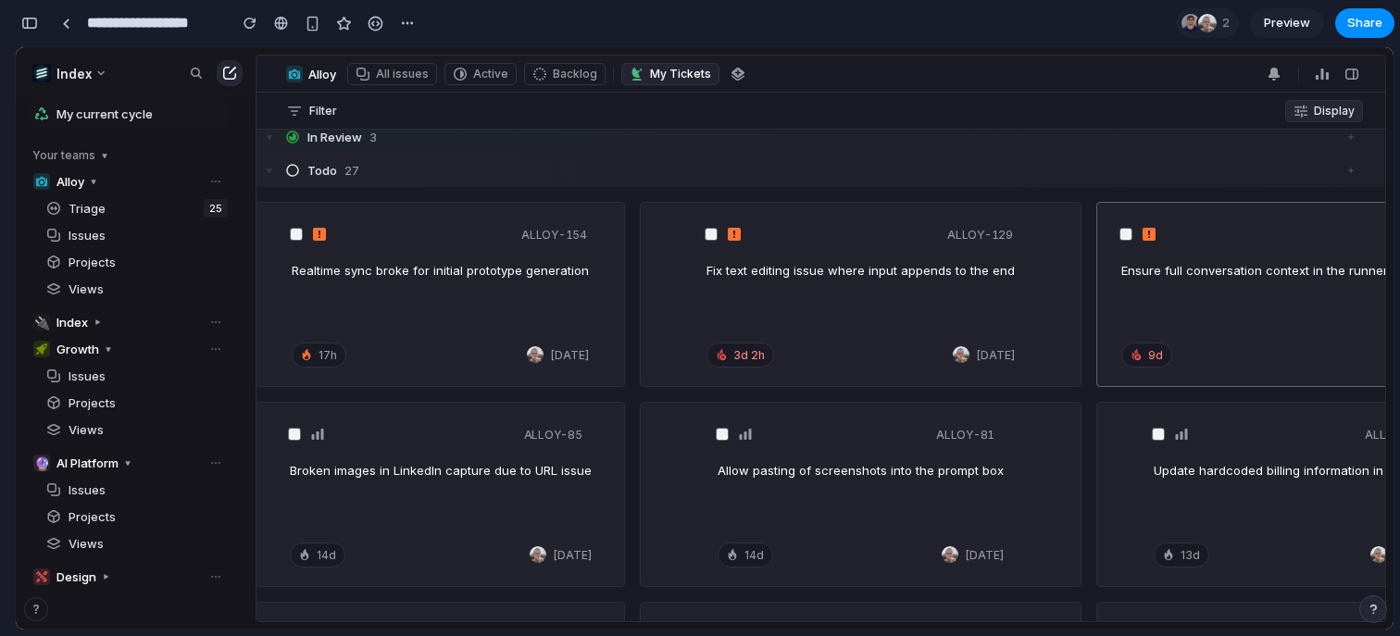
scroll to position [0, 1]
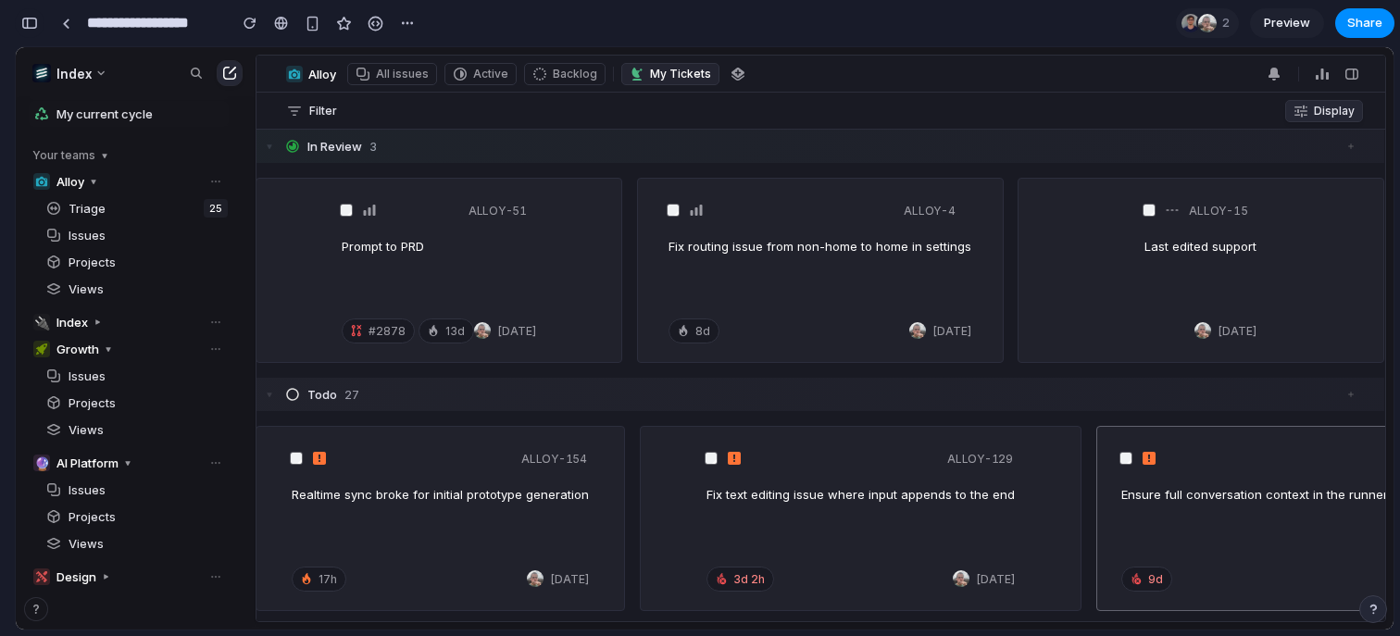
click at [31, 31] on button "button" at bounding box center [30, 23] width 30 height 30
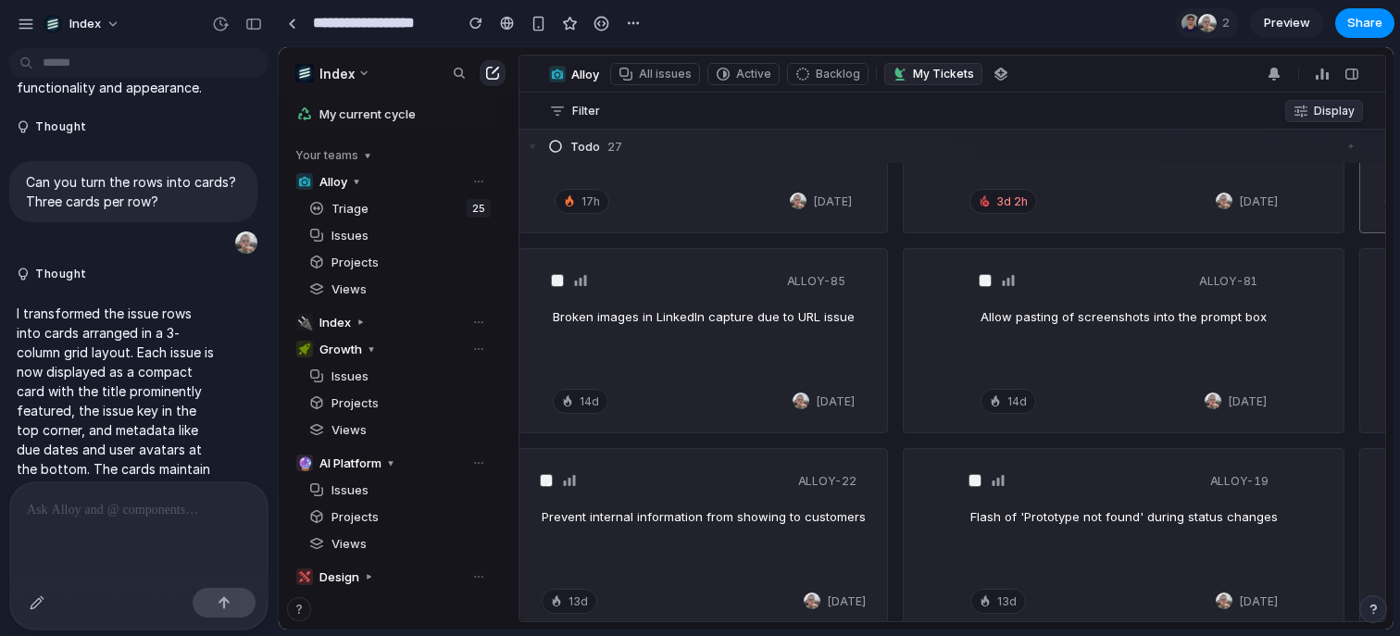
scroll to position [420, 1]
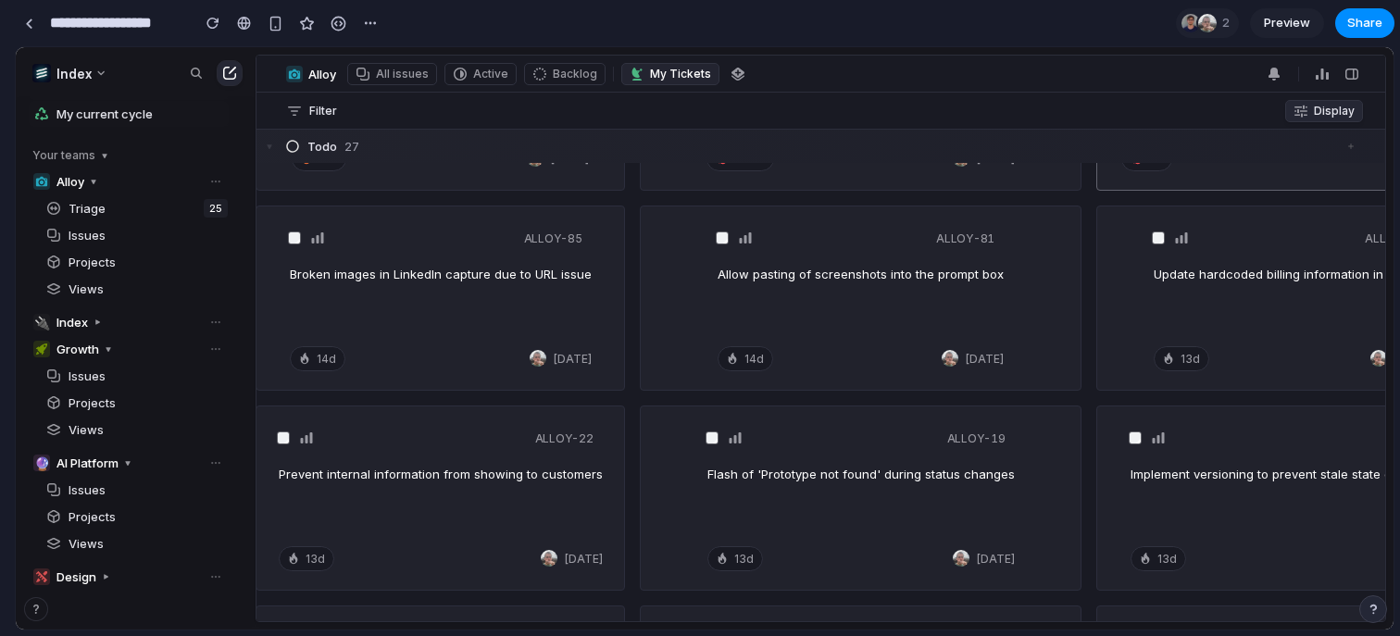
drag, startPoint x: 276, startPoint y: 166, endPoint x: 0, endPoint y: 184, distance: 276.5
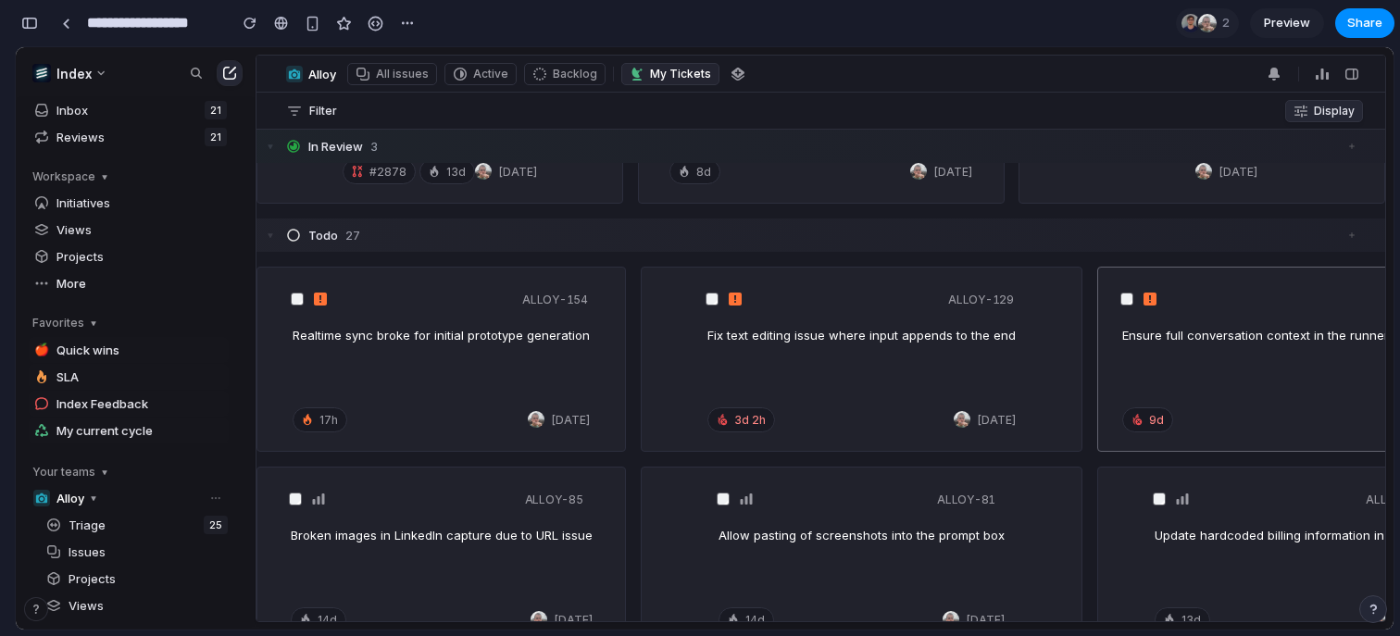
scroll to position [0, 0]
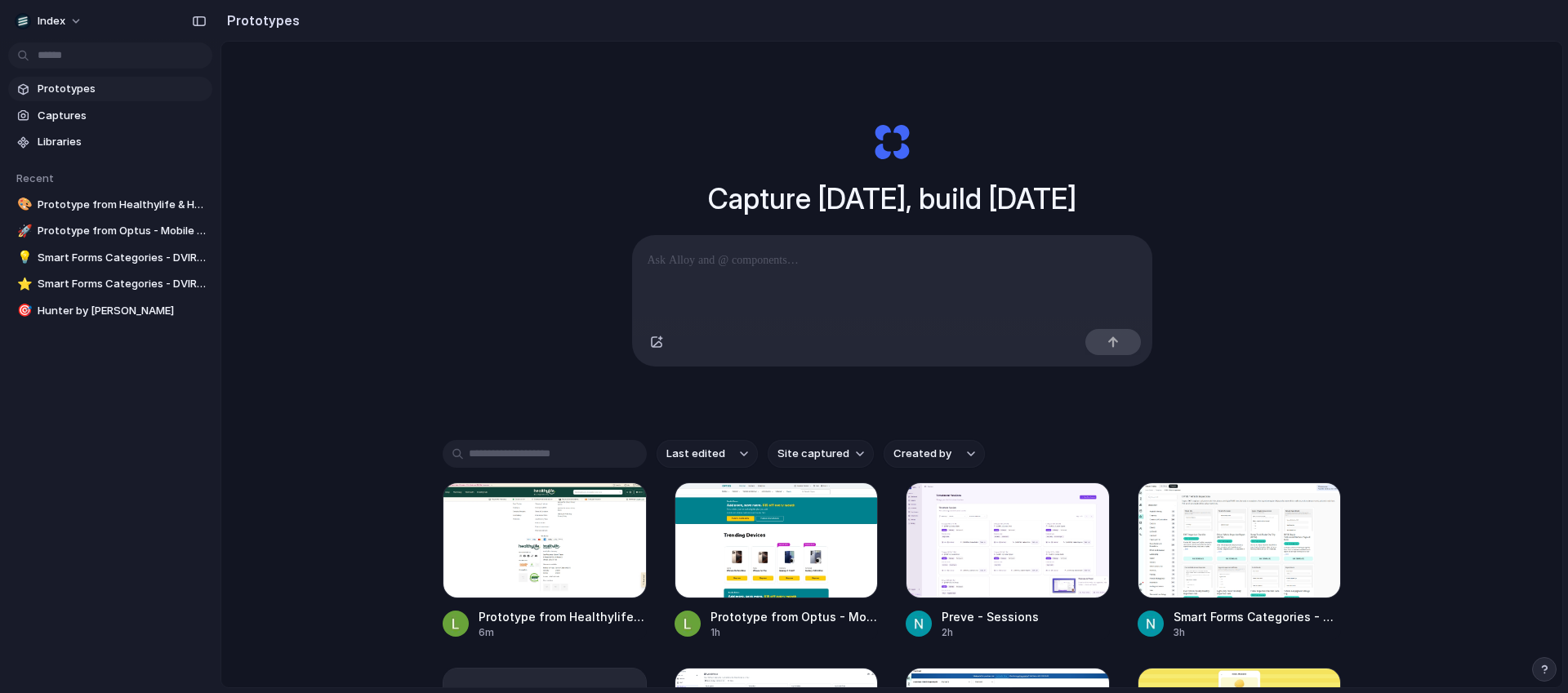
scroll to position [223, 0]
